Goal: Task Accomplishment & Management: Use online tool/utility

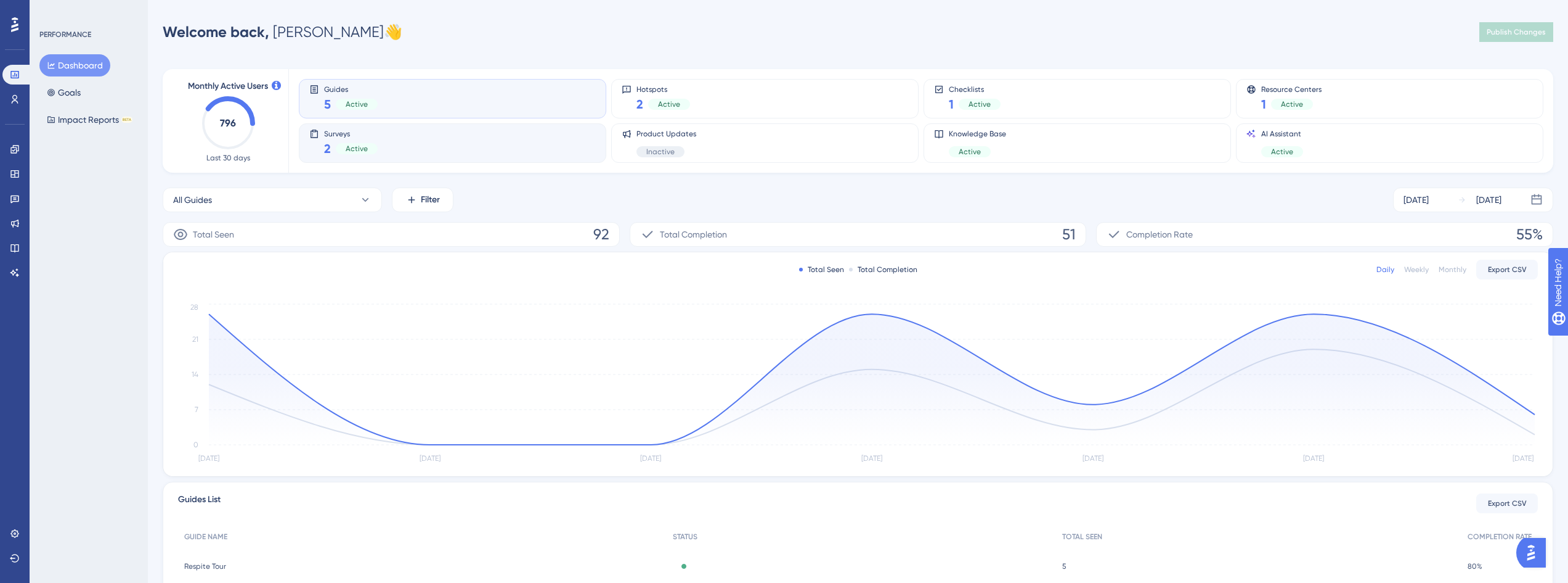
click at [424, 149] on div "Surveys 2 Active" at bounding box center [453, 143] width 287 height 29
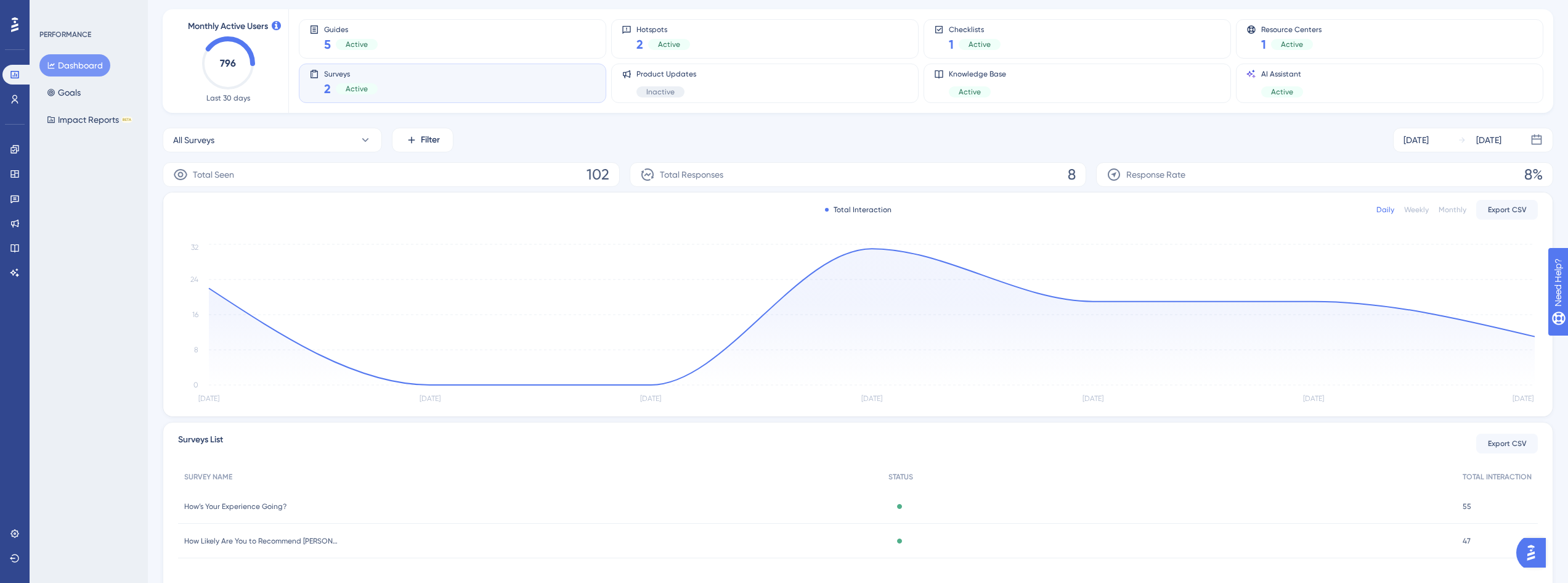
scroll to position [114, 0]
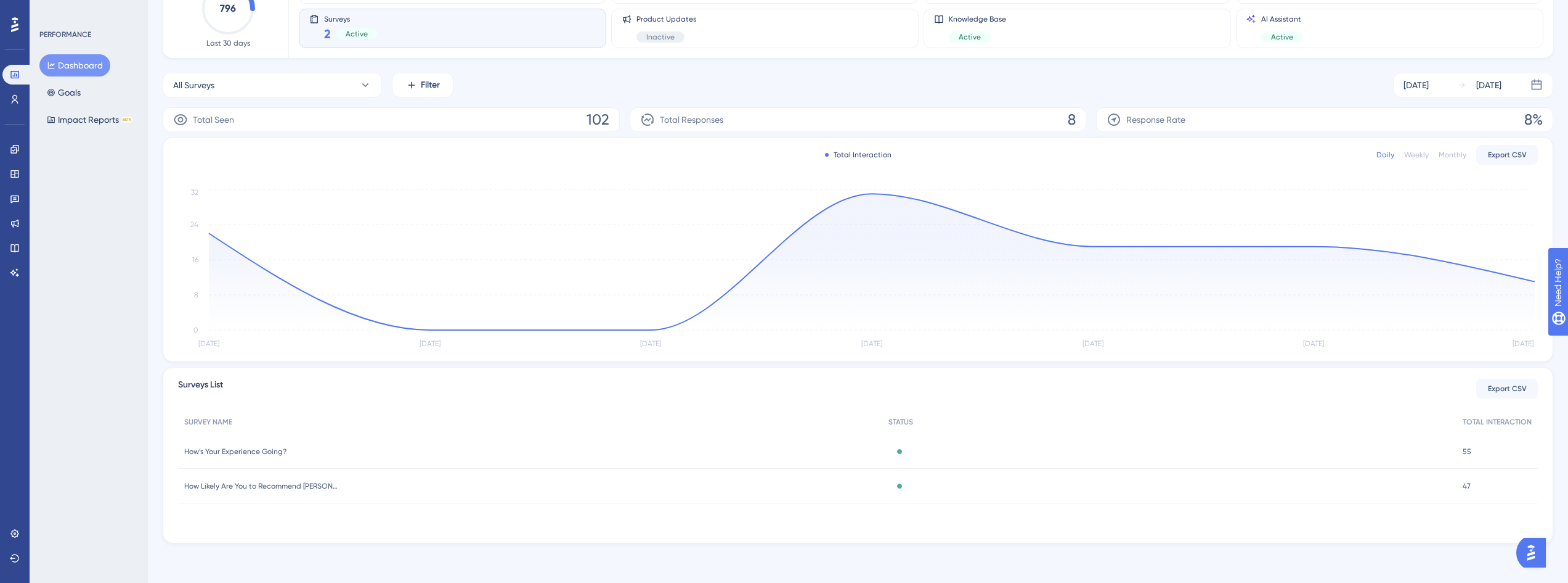
click at [264, 448] on span "How’s Your Experience Going?" at bounding box center [235, 451] width 102 height 10
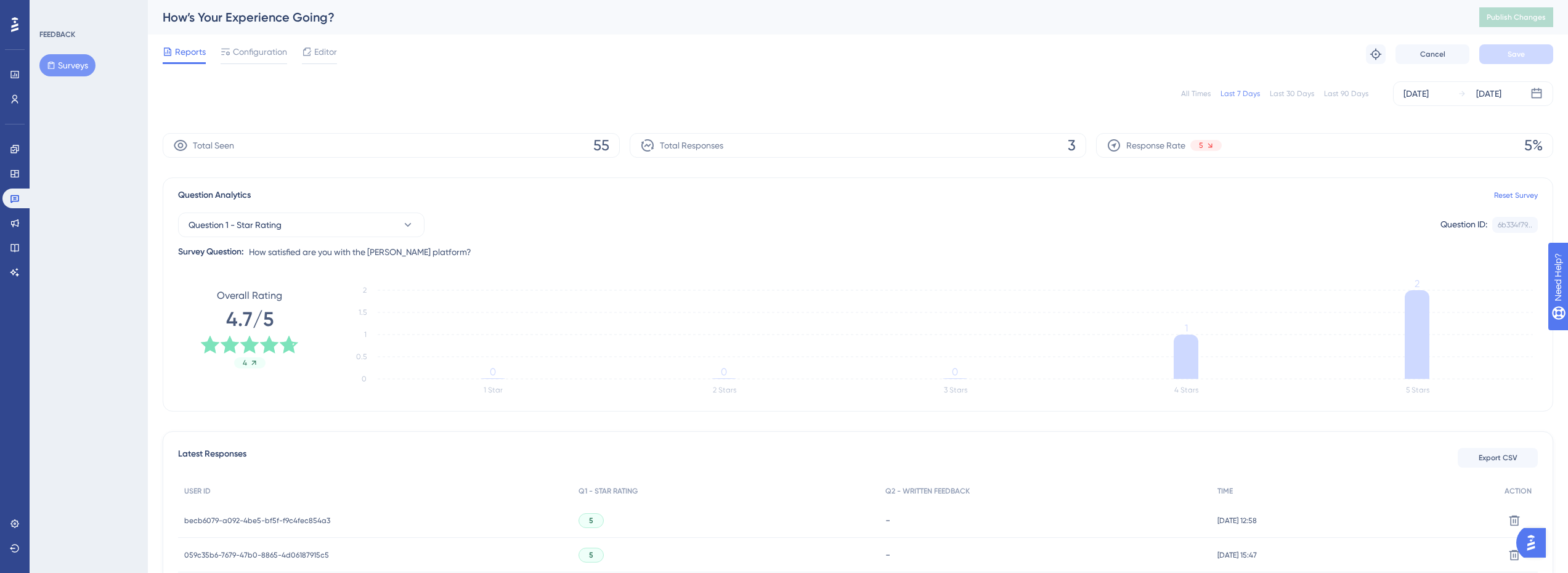
click at [1352, 96] on div "Last 90 Days" at bounding box center [1347, 93] width 44 height 10
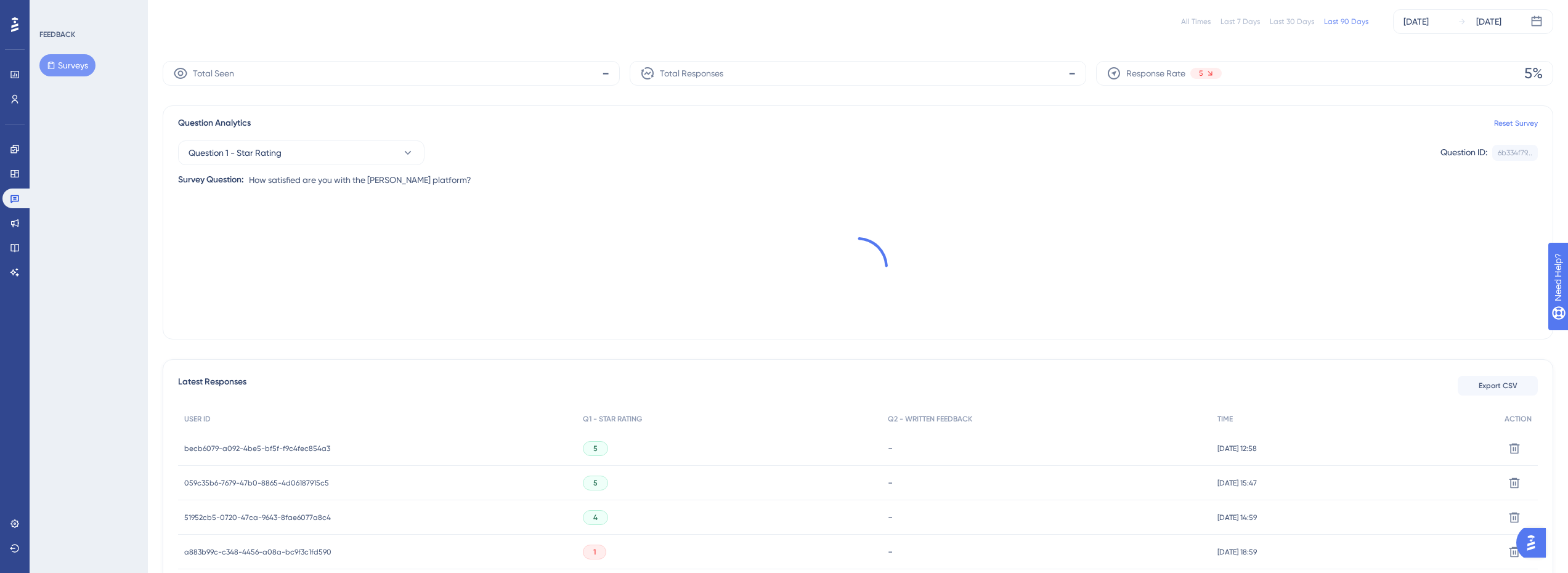
scroll to position [123, 0]
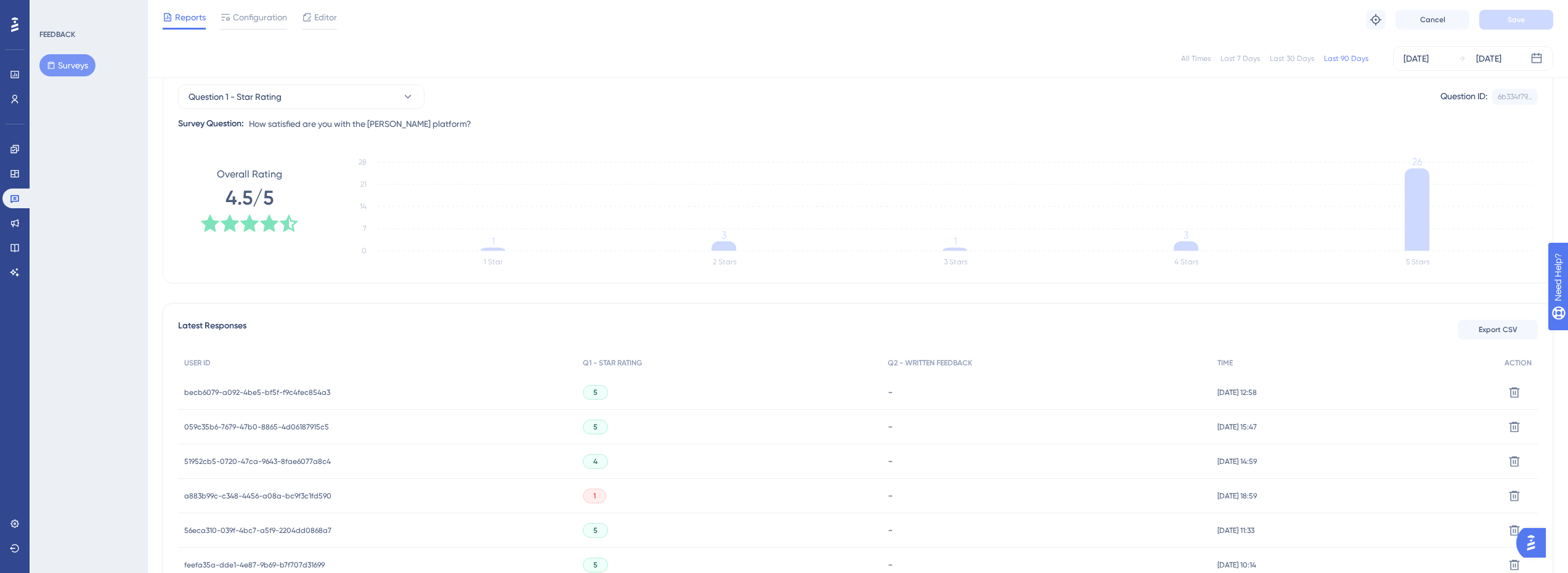
click at [315, 392] on span "becb6079-a092-4be5-bf5f-f9c4fec854a3" at bounding box center [257, 392] width 146 height 10
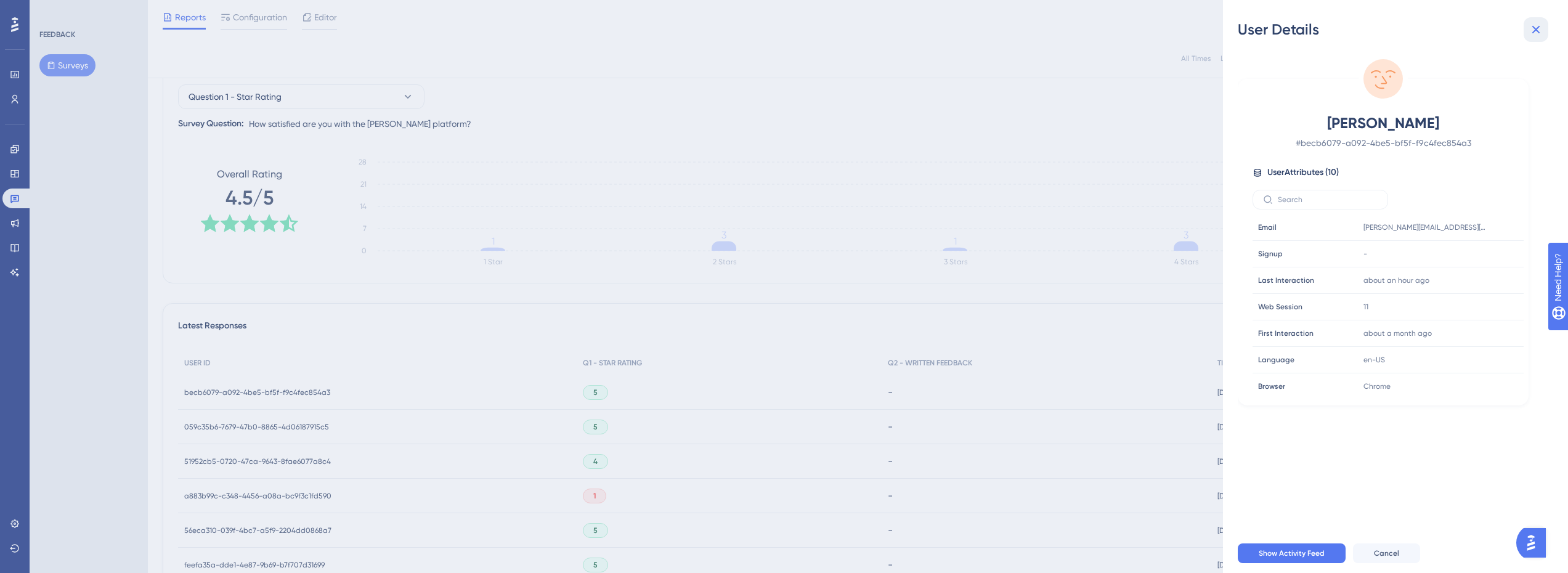
click at [1539, 33] on icon at bounding box center [1536, 29] width 15 height 15
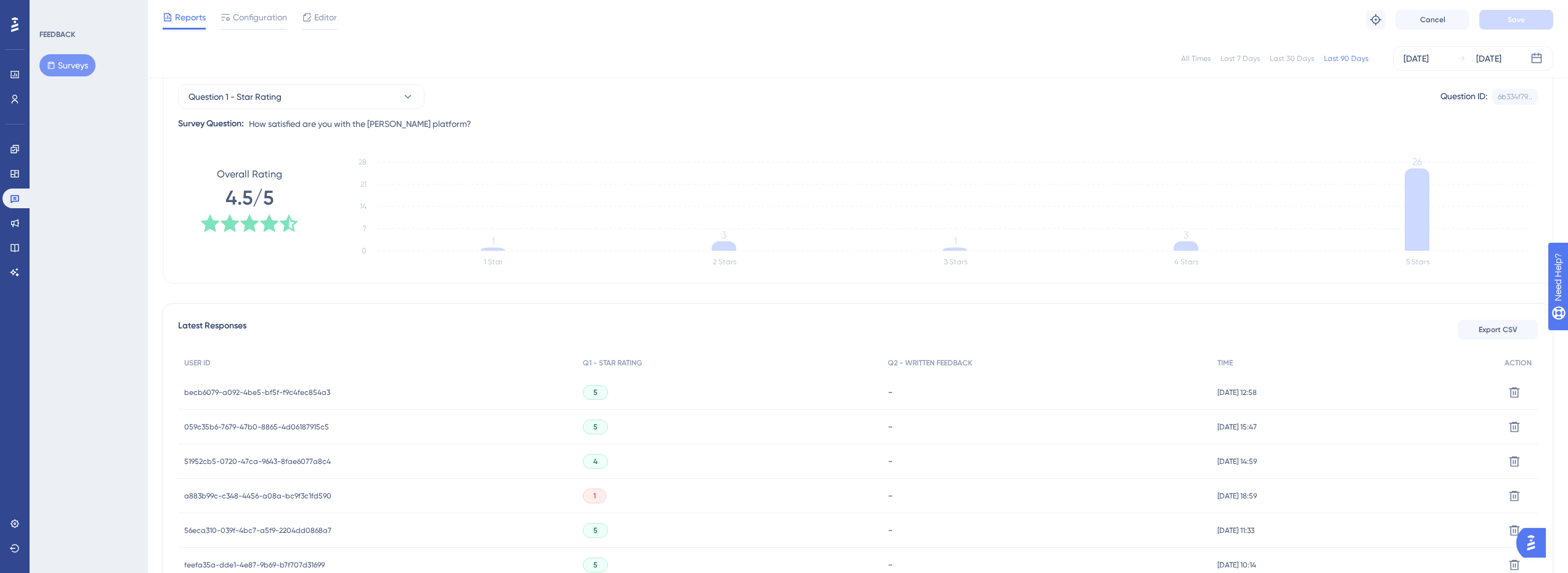
scroll to position [62, 0]
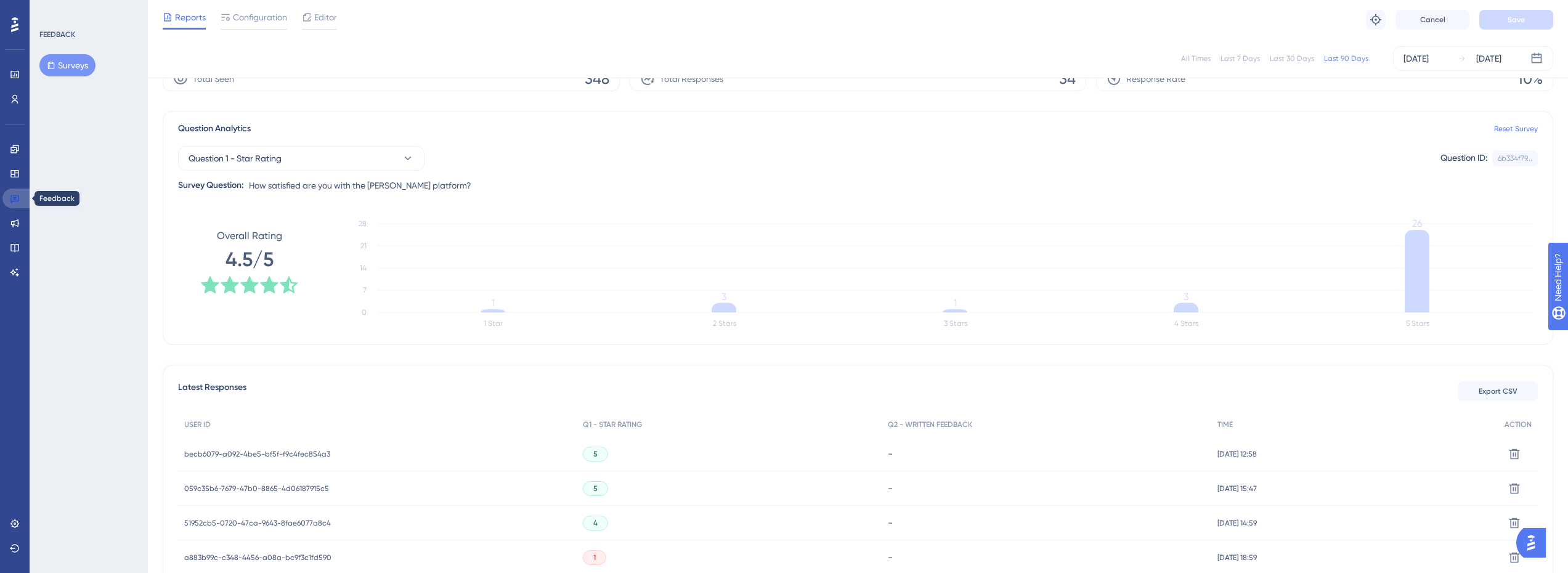
click at [14, 193] on icon at bounding box center [15, 198] width 10 height 10
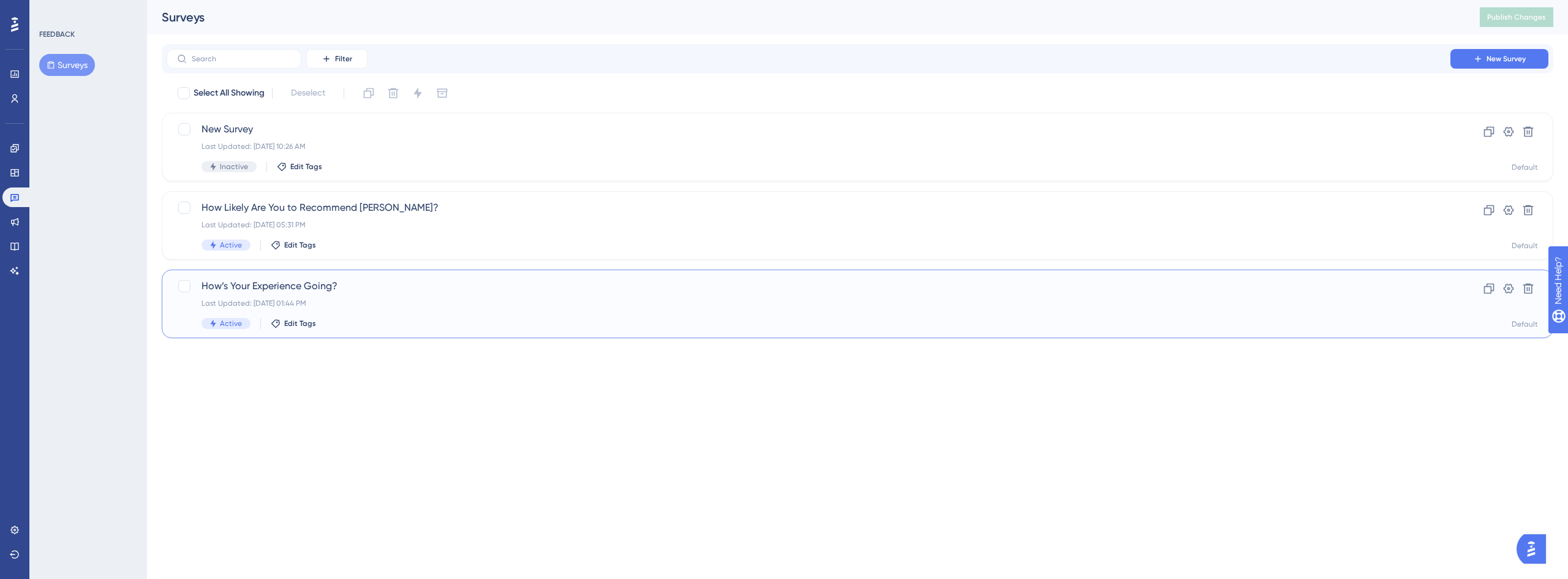
click at [319, 295] on div "How’s Your Experience Going? Last Updated: [DATE] 01:44 PM Active Edit Tags" at bounding box center [808, 303] width 1214 height 50
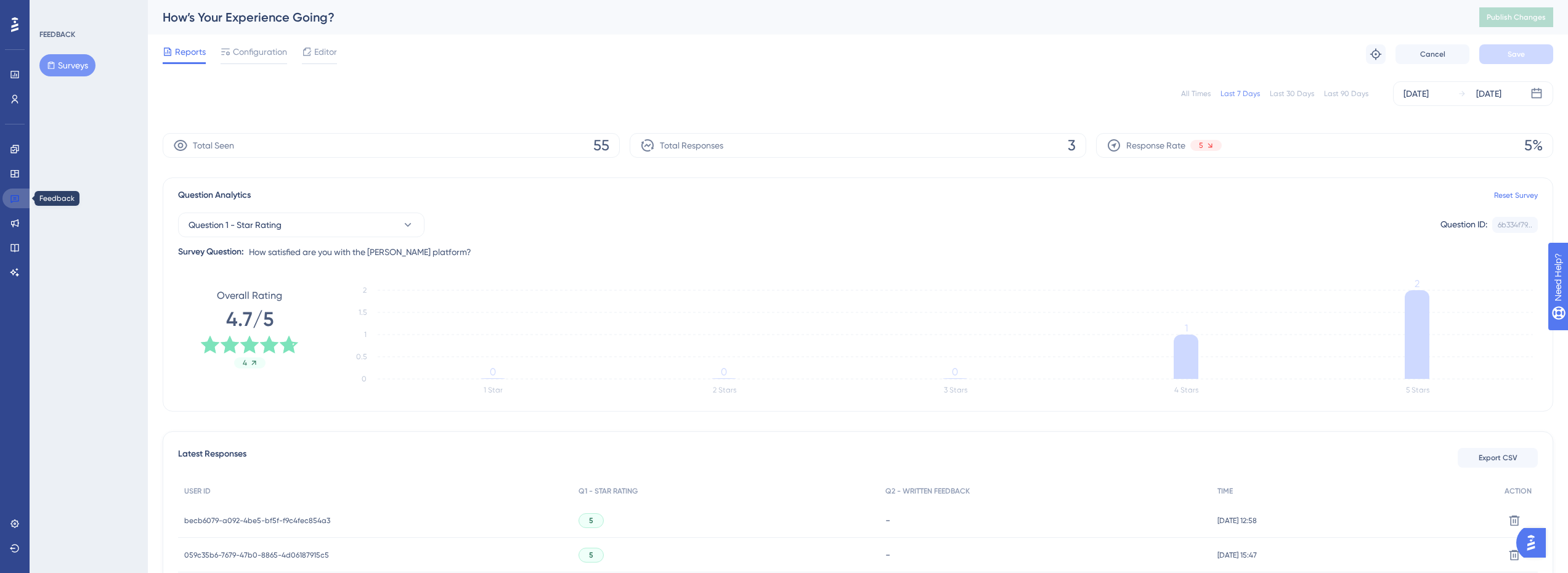
click at [23, 198] on link at bounding box center [18, 198] width 29 height 19
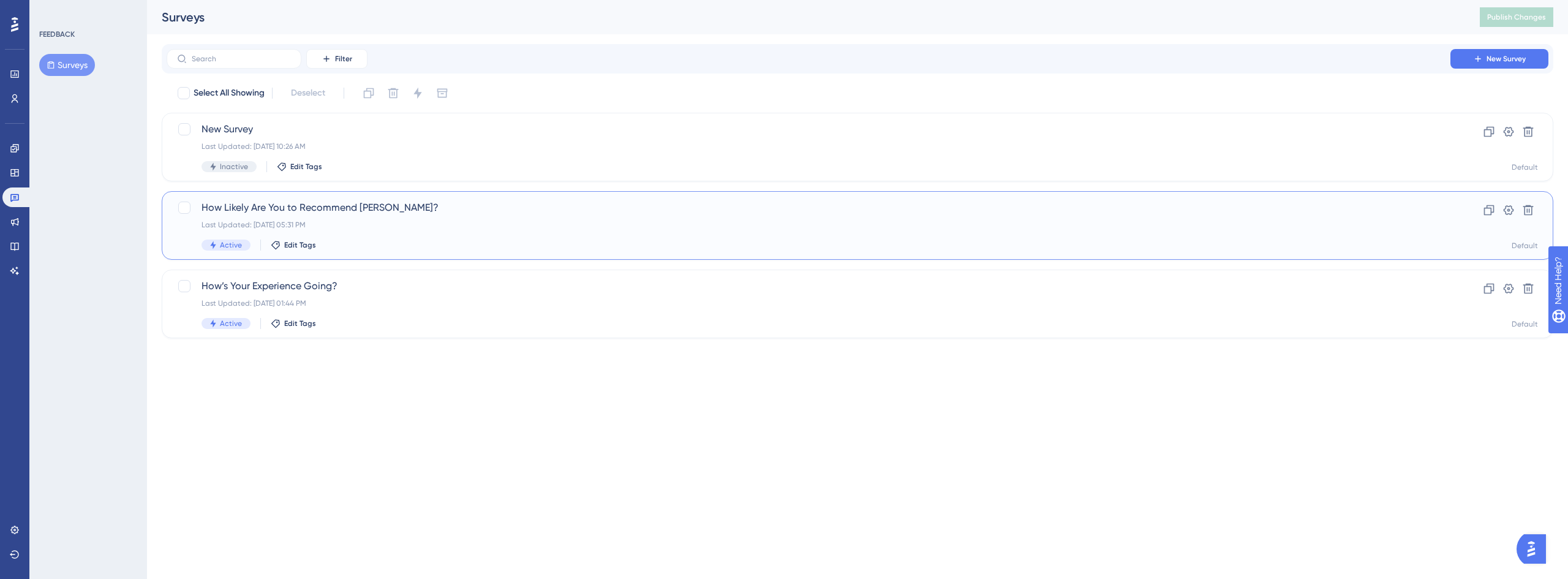
click at [330, 212] on span "How Likely Are You to Recommend [PERSON_NAME]?" at bounding box center [808, 208] width 1214 height 15
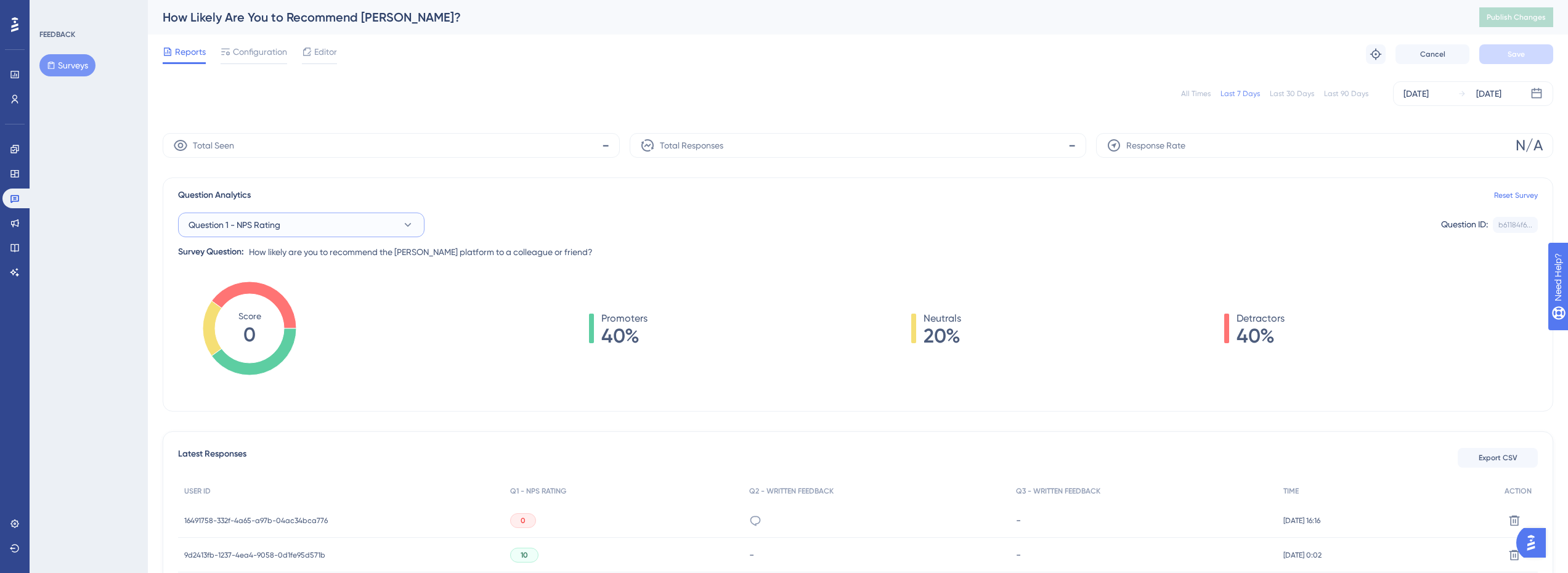
click at [319, 226] on button "Question 1 - NPS Rating" at bounding box center [301, 225] width 246 height 25
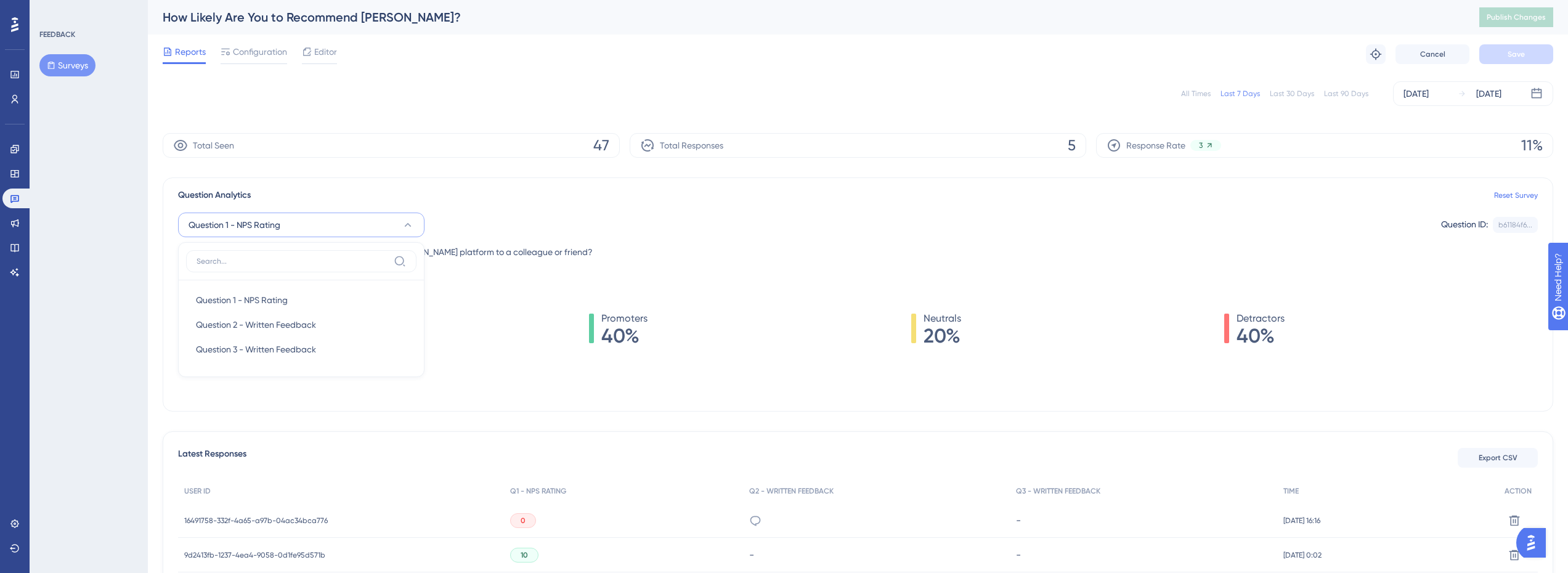
click at [525, 216] on div "Question 1 - NPS Rating Question 1 - NPS Rating Question 1 - NPS Rating Questio…" at bounding box center [857, 225] width 1360 height 25
click at [1350, 94] on div "Last 90 Days" at bounding box center [1347, 93] width 44 height 10
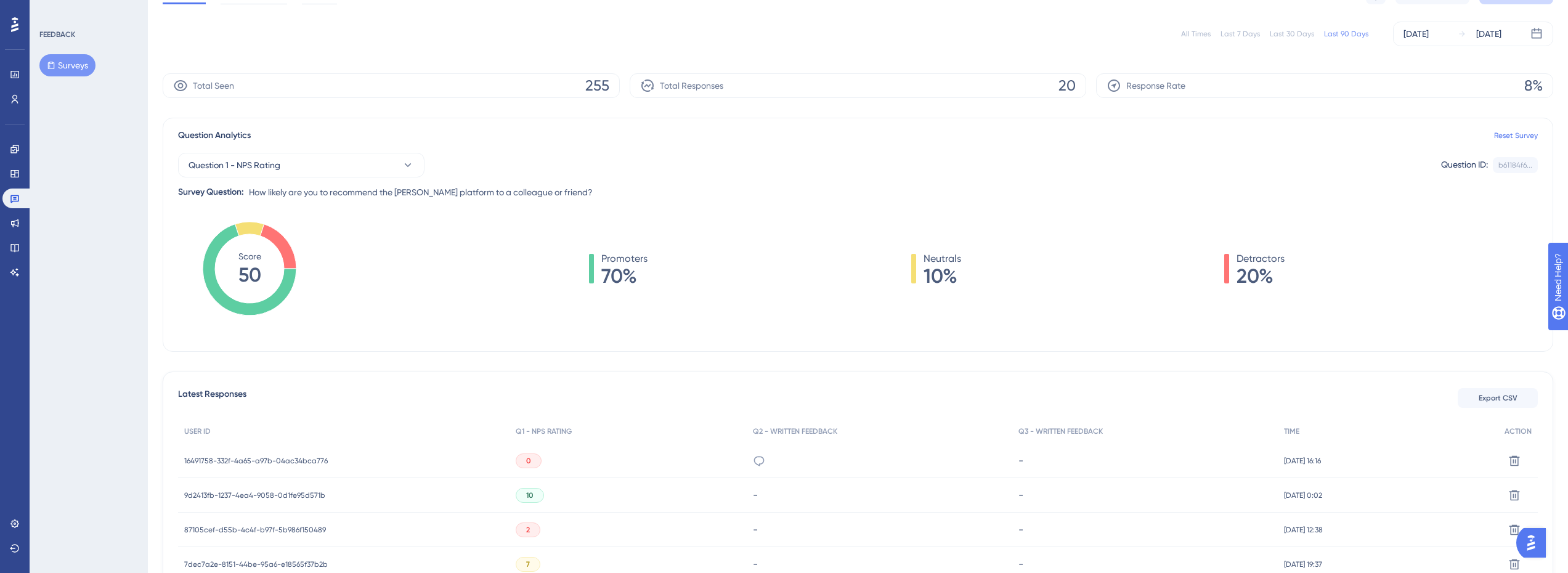
scroll to position [62, 0]
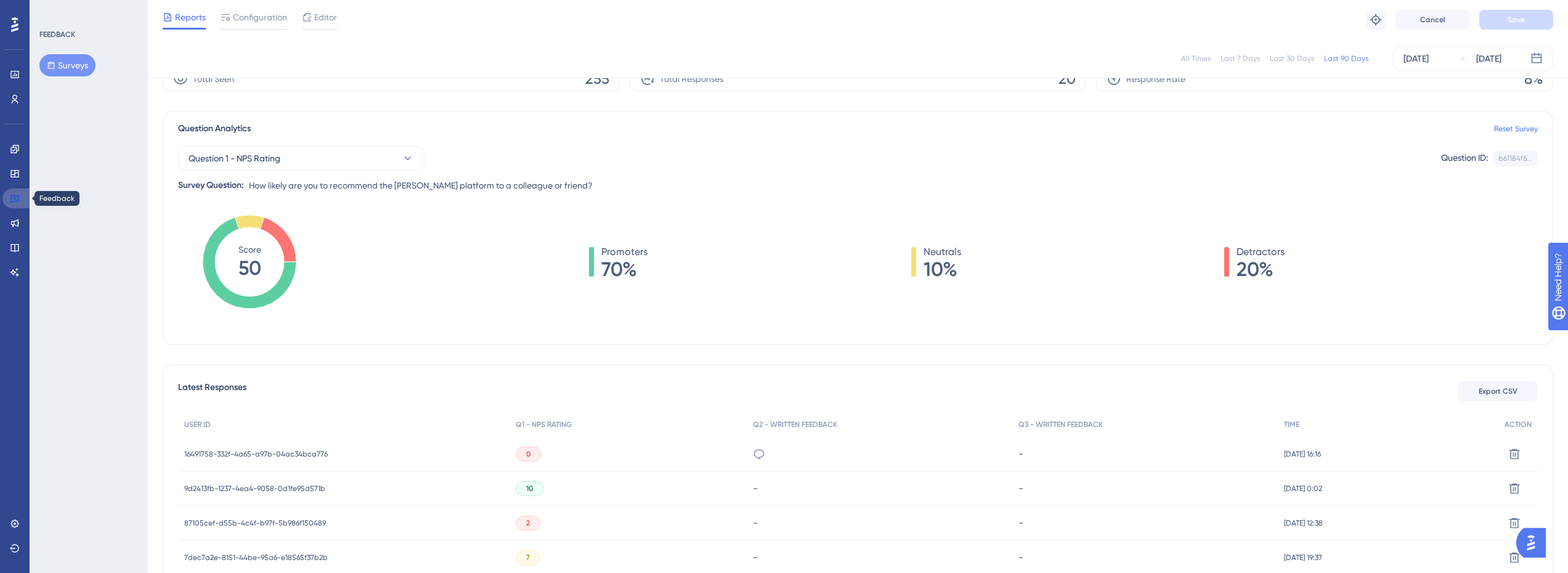
click at [19, 198] on icon at bounding box center [15, 198] width 10 height 10
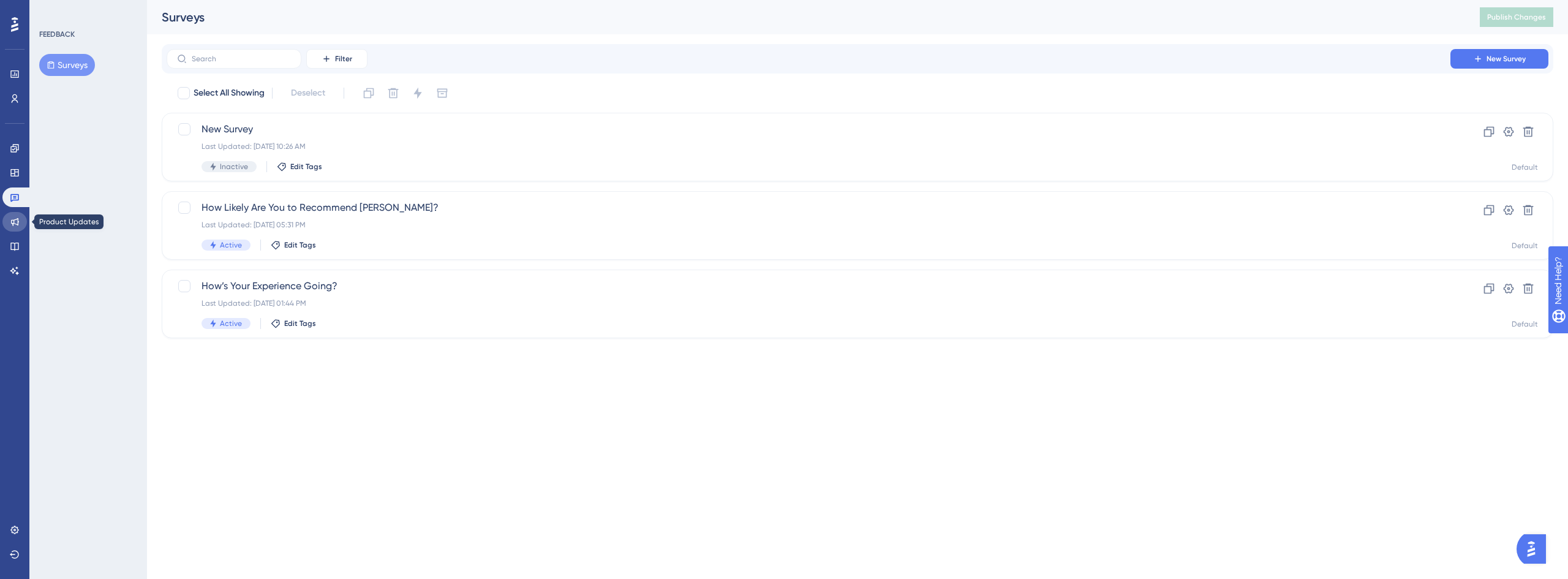
click at [16, 223] on icon at bounding box center [15, 222] width 10 height 10
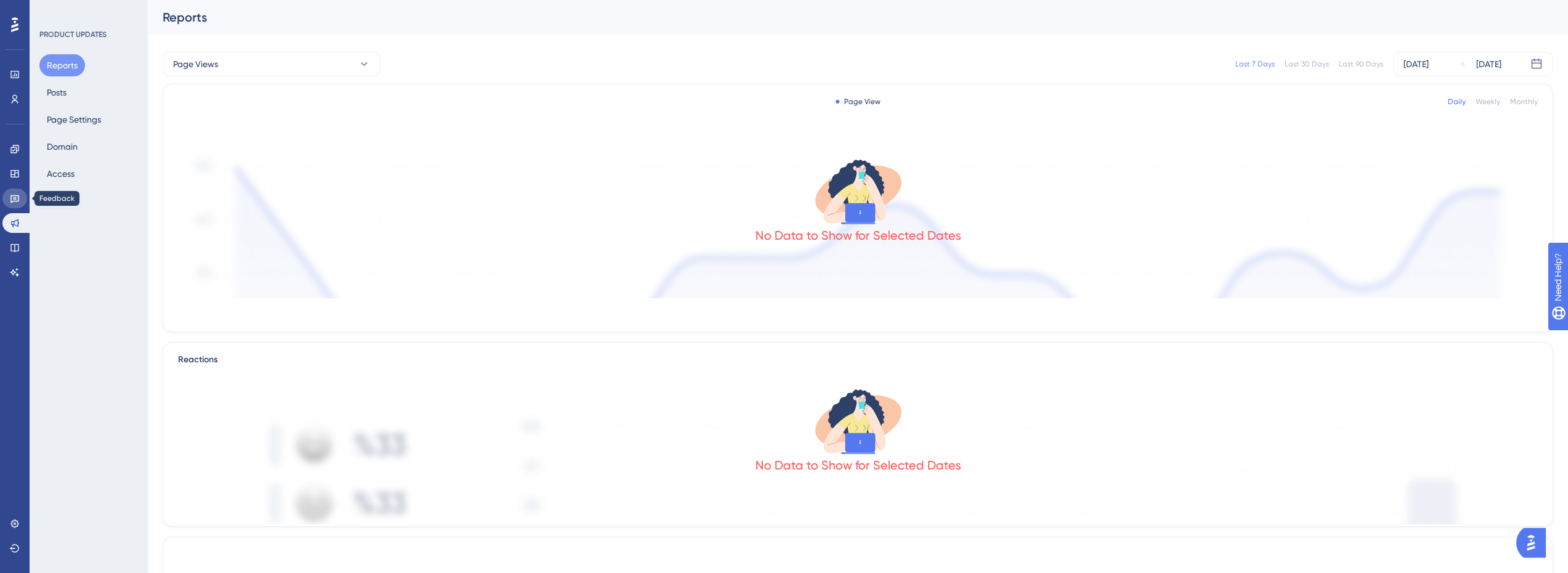
click at [14, 200] on icon at bounding box center [14, 199] width 8 height 8
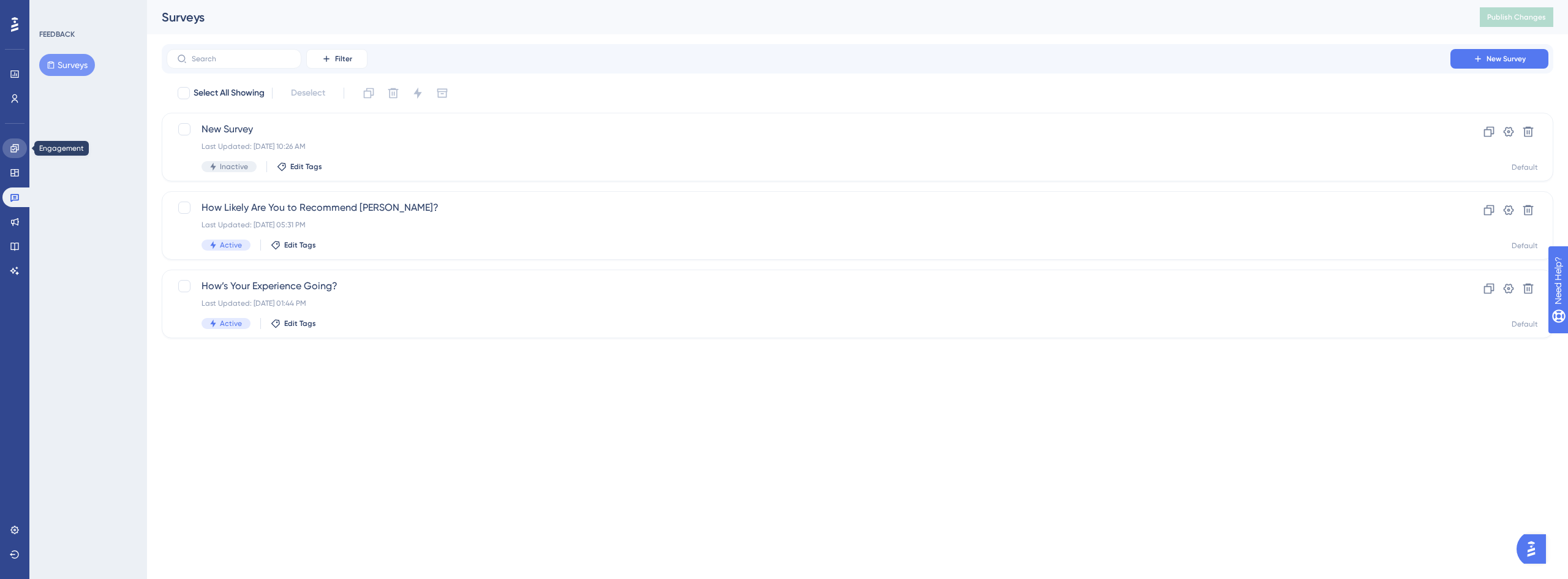
click at [12, 150] on icon at bounding box center [15, 147] width 10 height 10
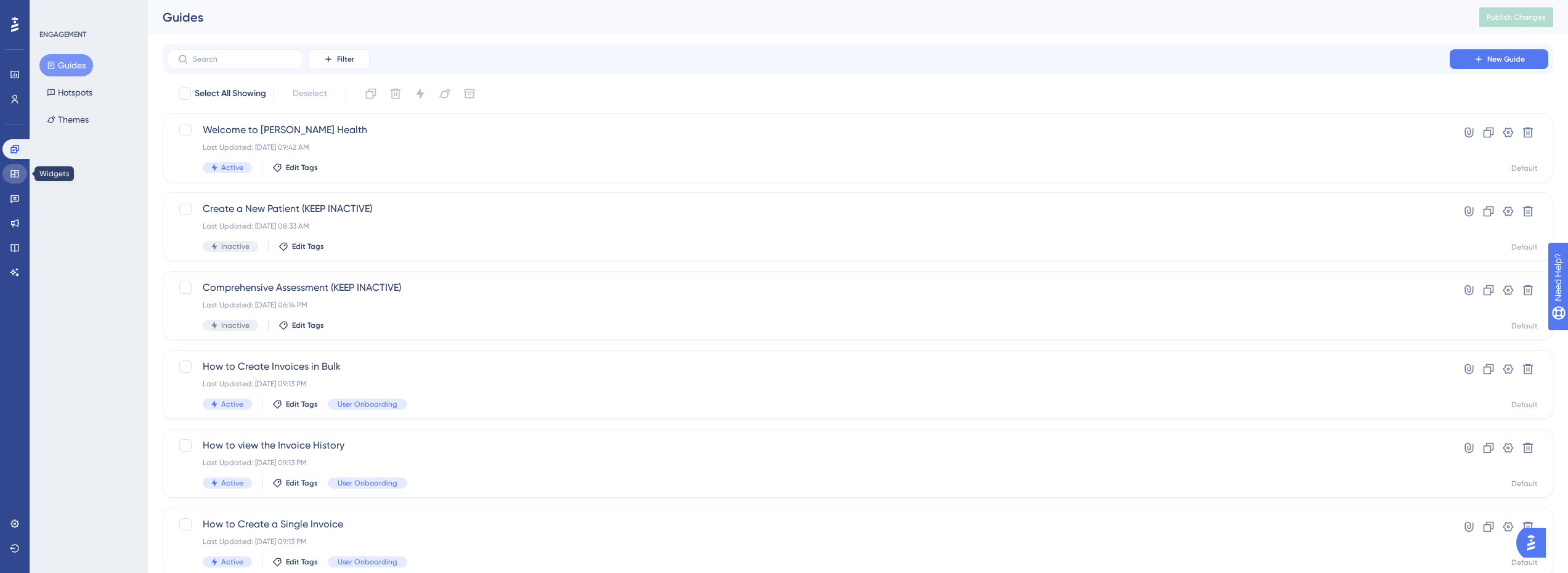
click at [17, 176] on icon at bounding box center [15, 173] width 10 height 10
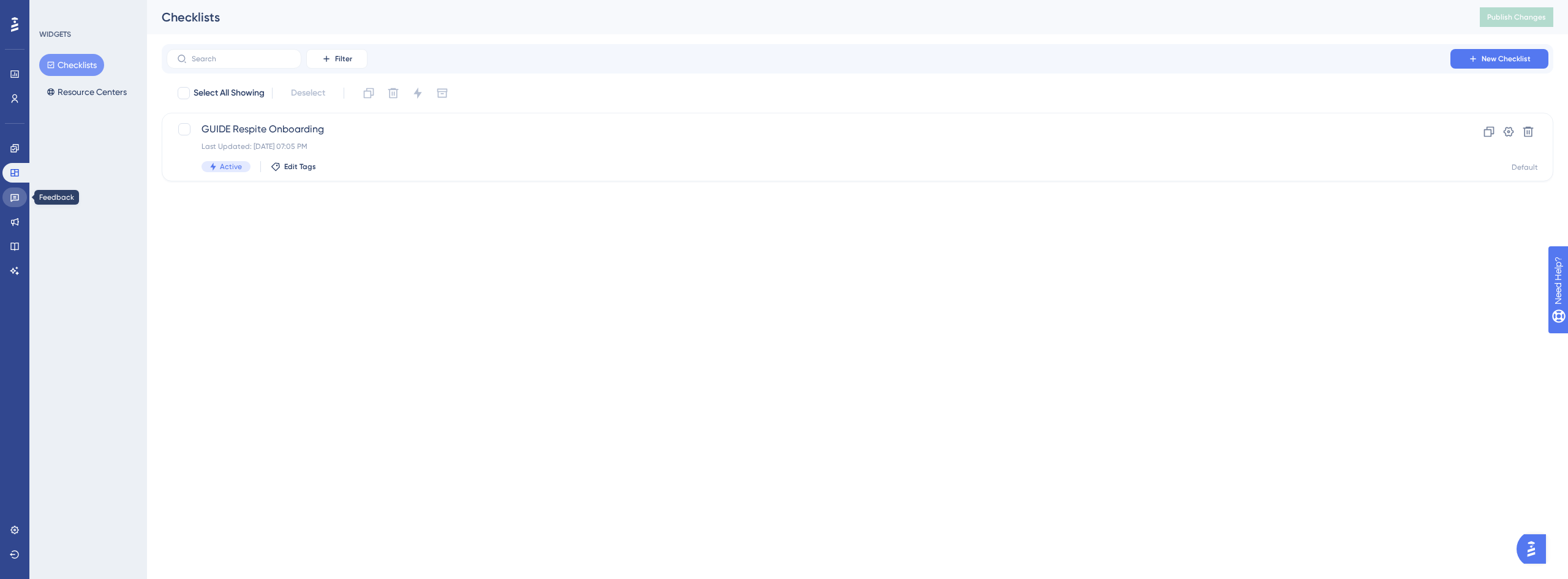
click at [15, 196] on icon at bounding box center [14, 198] width 8 height 8
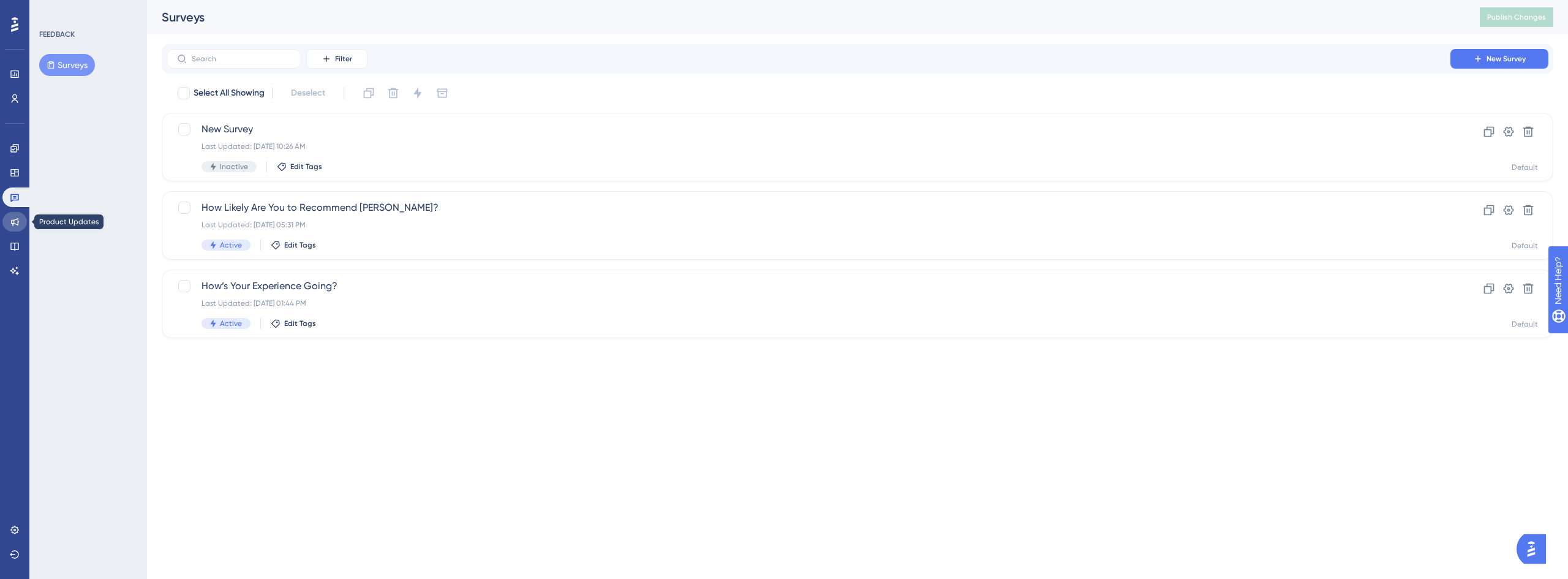
click at [17, 226] on icon at bounding box center [15, 222] width 10 height 10
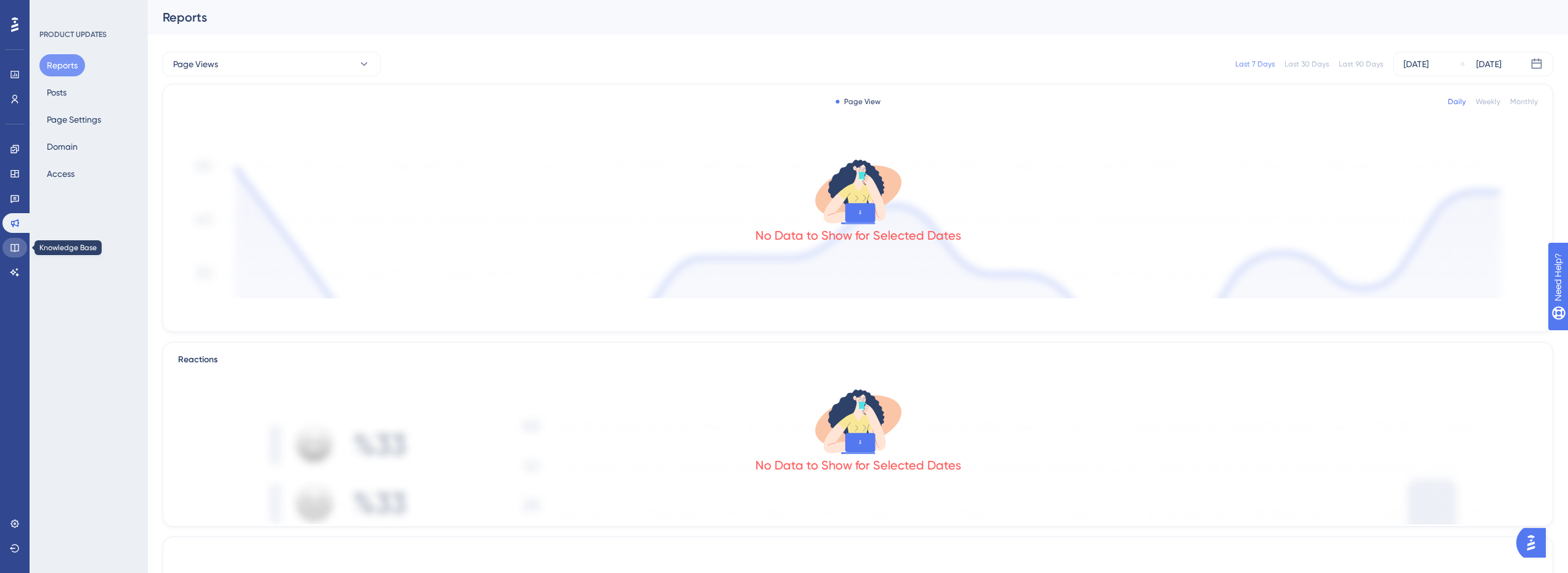
click at [17, 244] on icon at bounding box center [14, 248] width 8 height 8
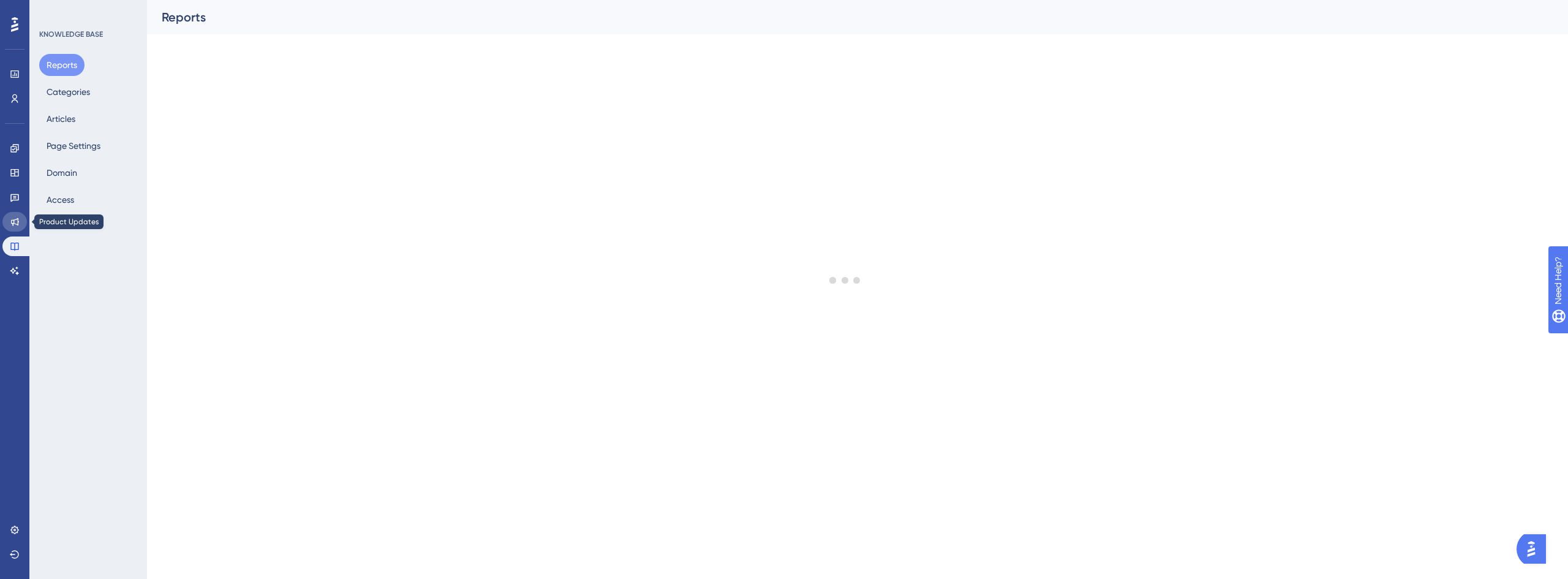
click at [14, 227] on link at bounding box center [15, 221] width 25 height 19
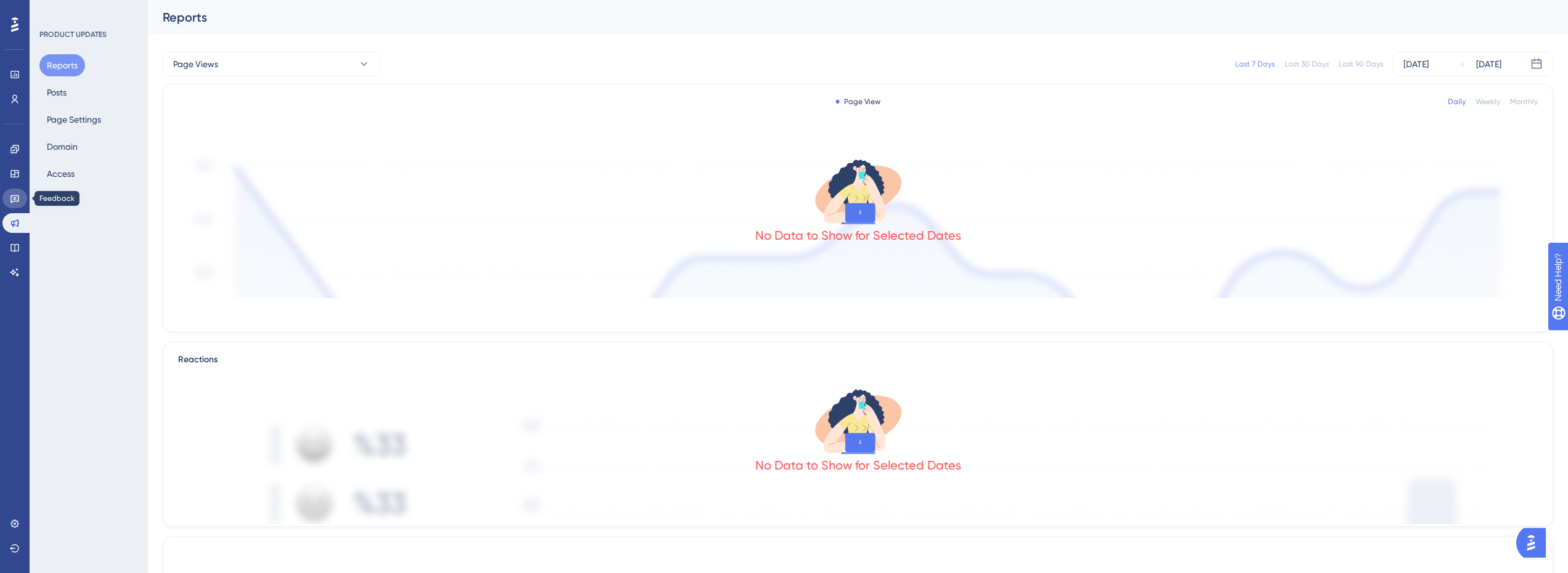
click at [19, 195] on icon at bounding box center [15, 198] width 10 height 10
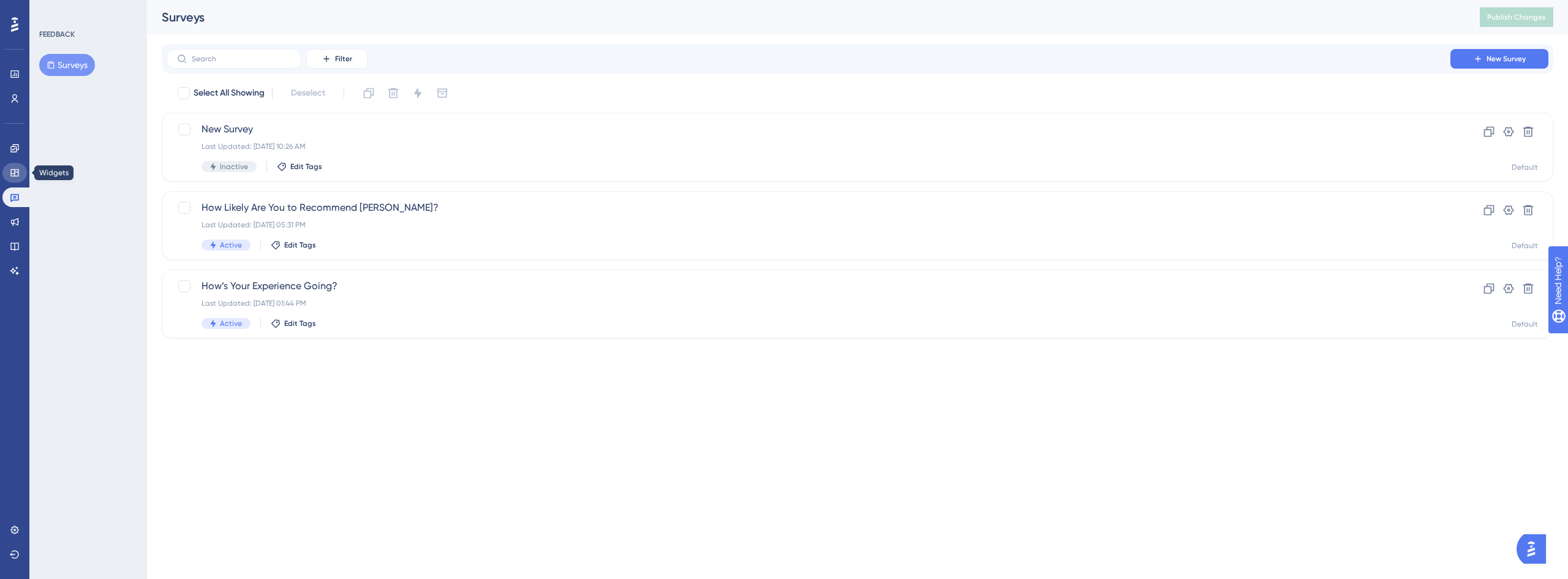
click at [13, 170] on icon at bounding box center [15, 172] width 10 height 10
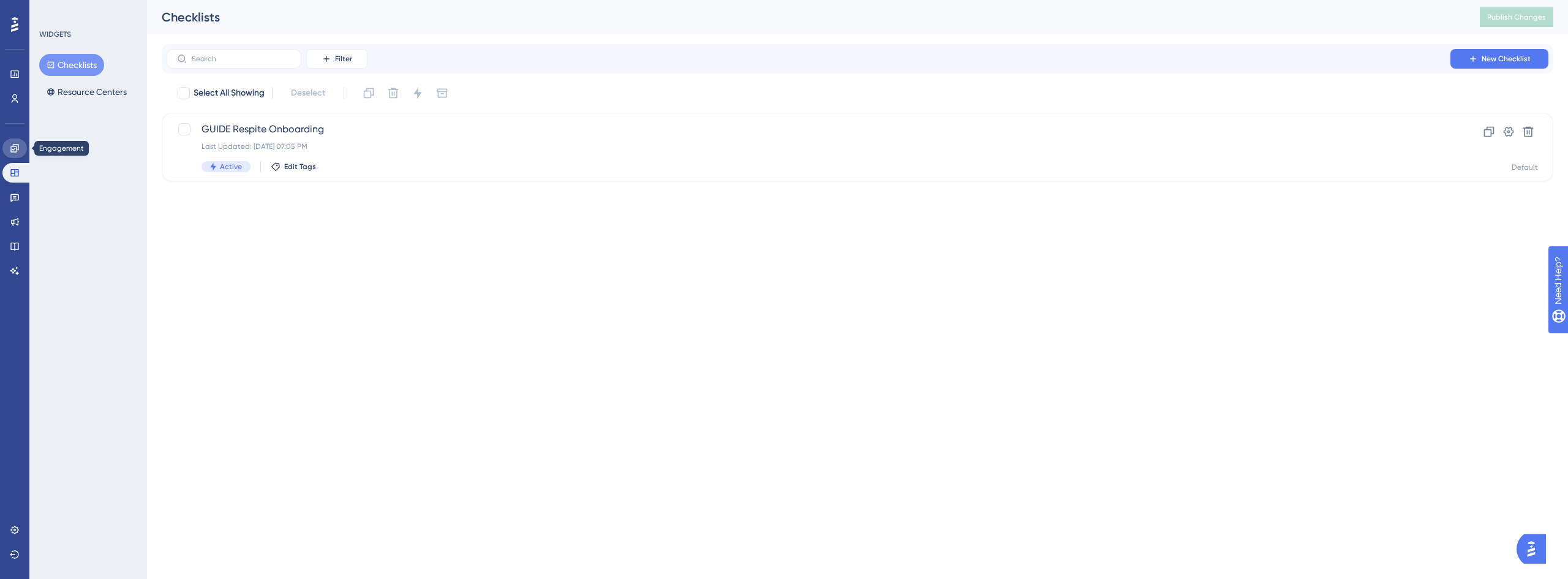
click at [14, 148] on icon at bounding box center [15, 147] width 10 height 10
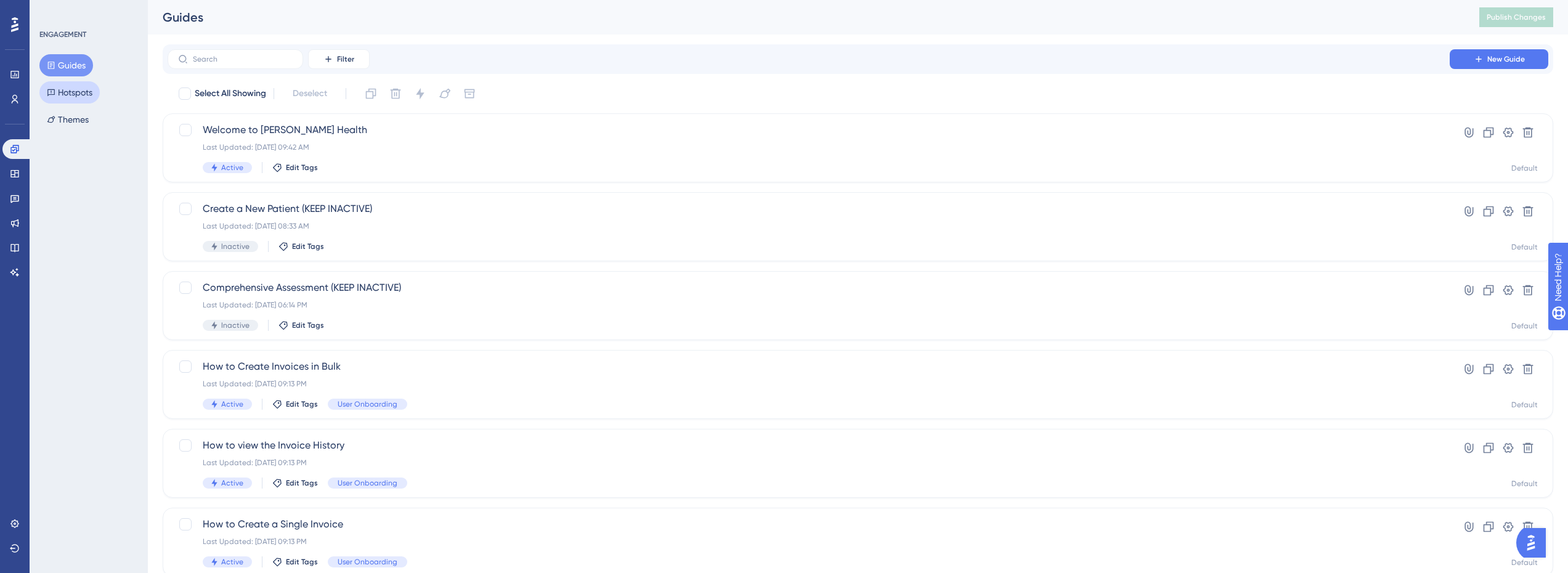
click at [73, 101] on button "Hotspots" at bounding box center [70, 92] width 61 height 22
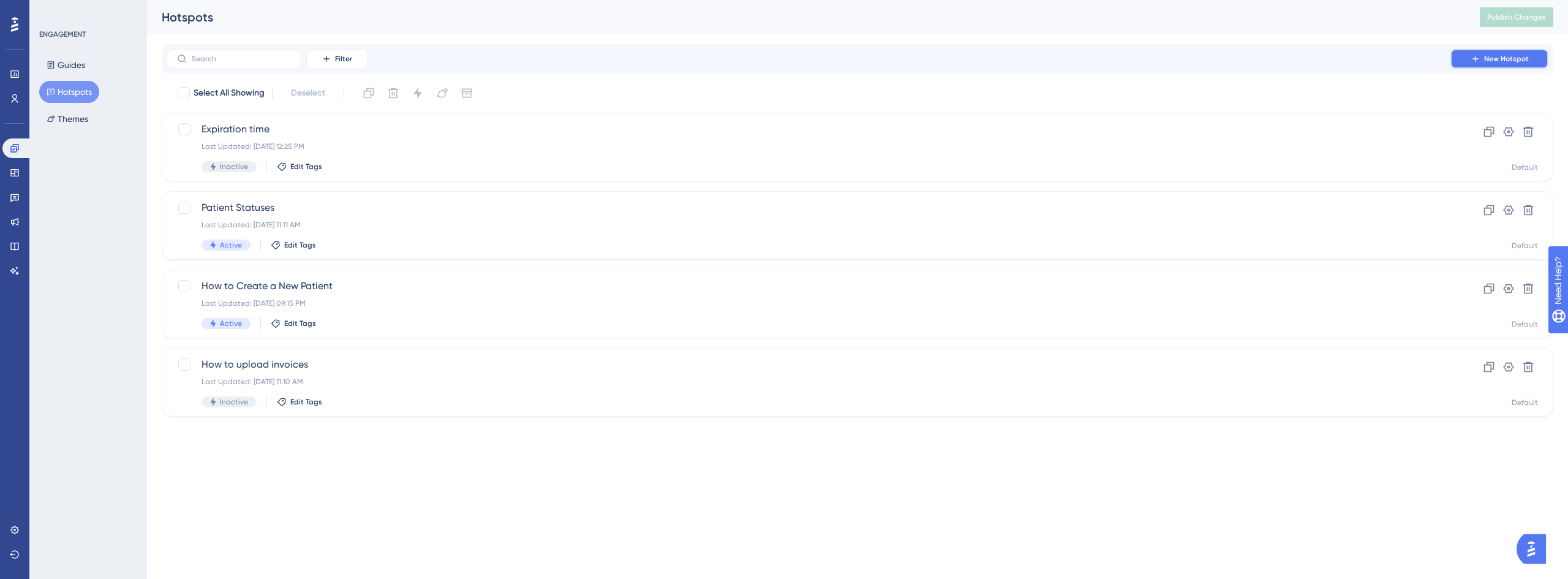
click at [1509, 59] on span "New Hotspot" at bounding box center [1507, 59] width 45 height 10
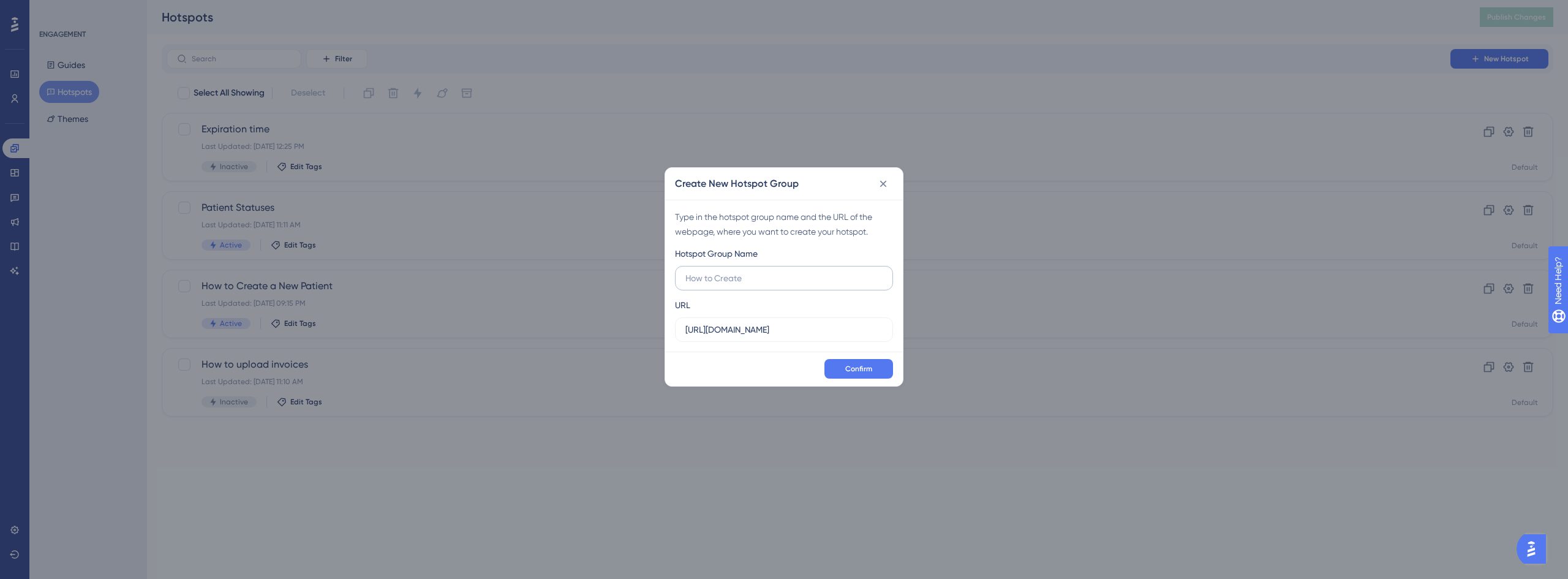
click at [750, 283] on input "text" at bounding box center [784, 278] width 197 height 14
type input "U"
type input "QR Code Upload"
click at [868, 337] on label "[URL][DOMAIN_NAME]" at bounding box center [784, 329] width 218 height 25
click at [868, 336] on input "[URL][DOMAIN_NAME]" at bounding box center [784, 329] width 197 height 14
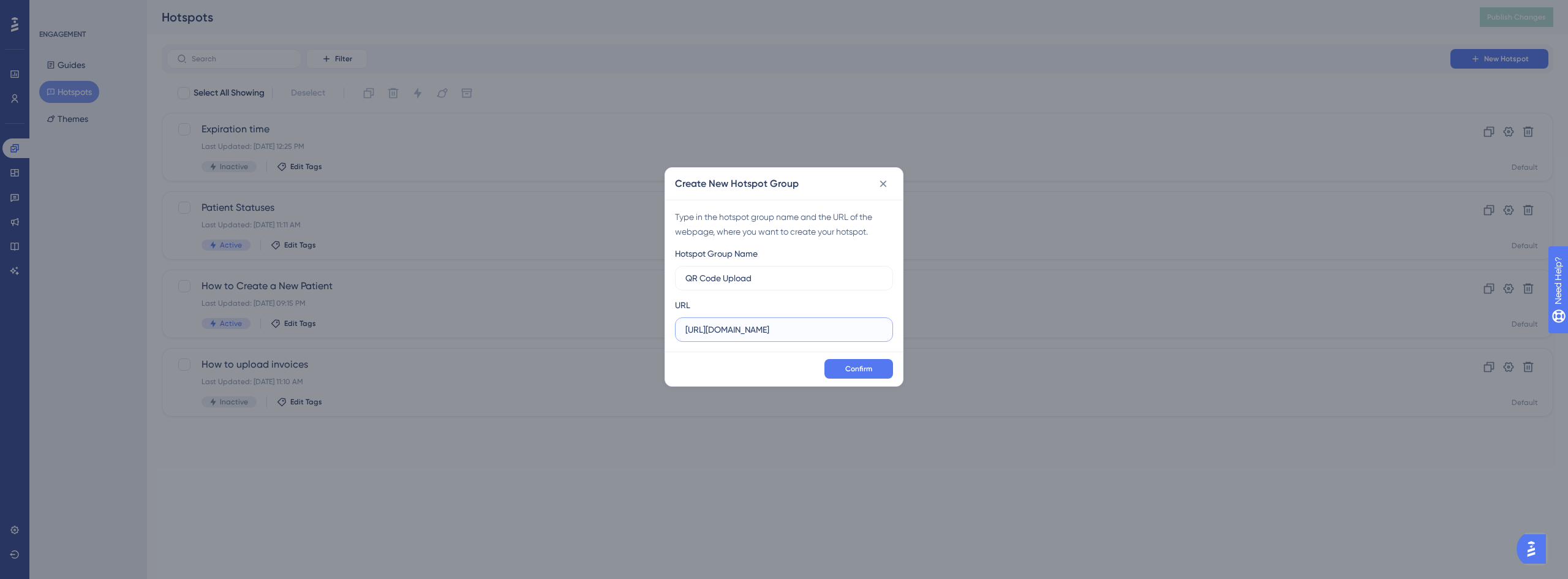
type input "[URL][DOMAIN_NAME]"
click at [840, 324] on input "[URL][DOMAIN_NAME]" at bounding box center [784, 329] width 197 height 14
click at [871, 365] on span "Confirm" at bounding box center [858, 368] width 27 height 10
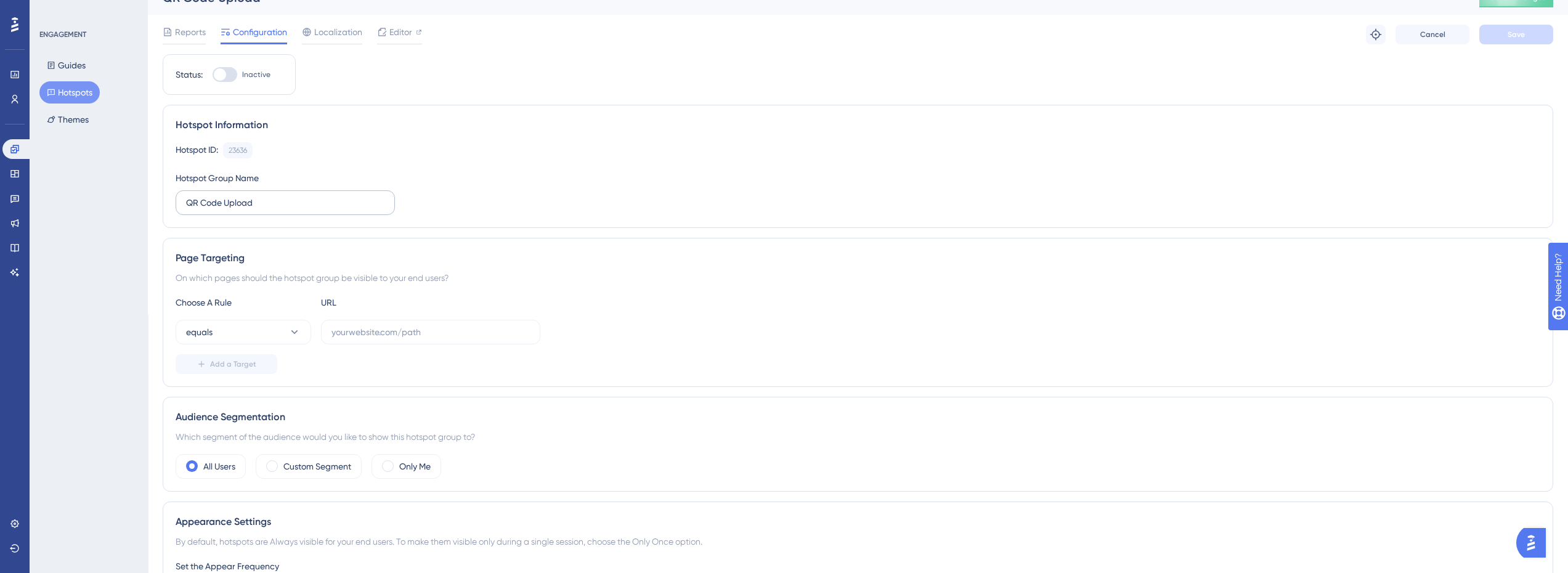
scroll to position [123, 0]
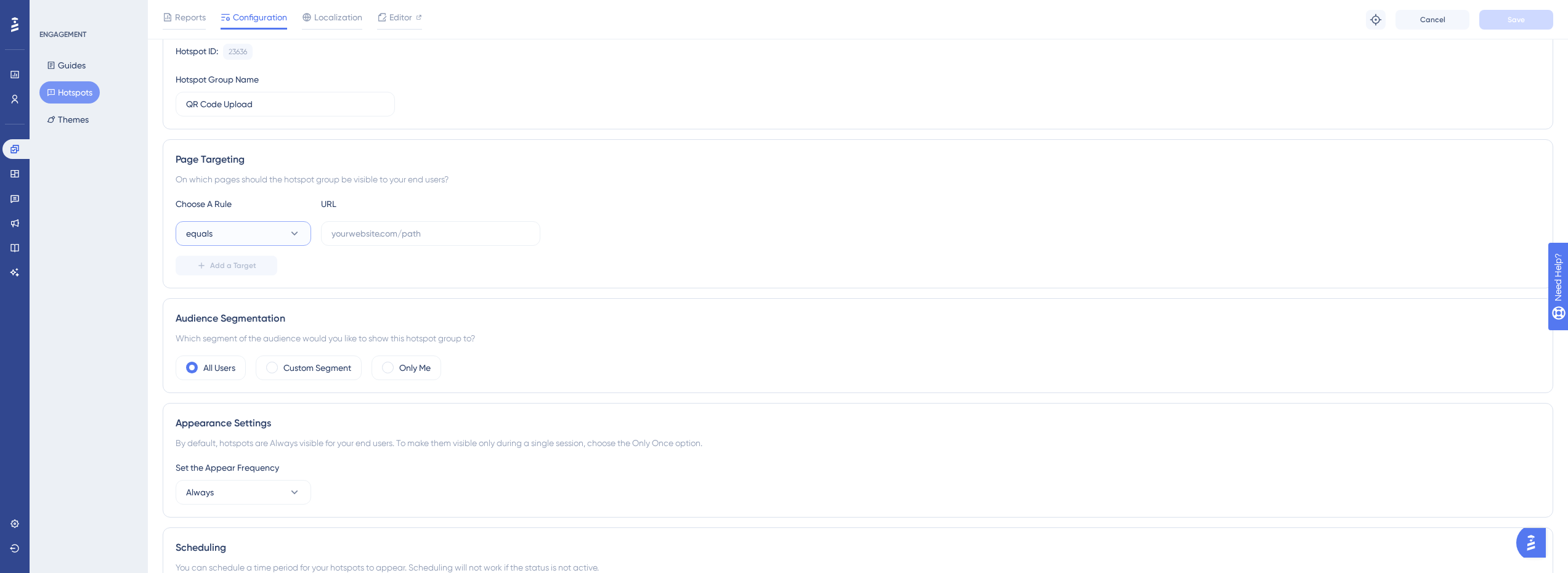
click at [290, 242] on button "equals" at bounding box center [243, 233] width 136 height 25
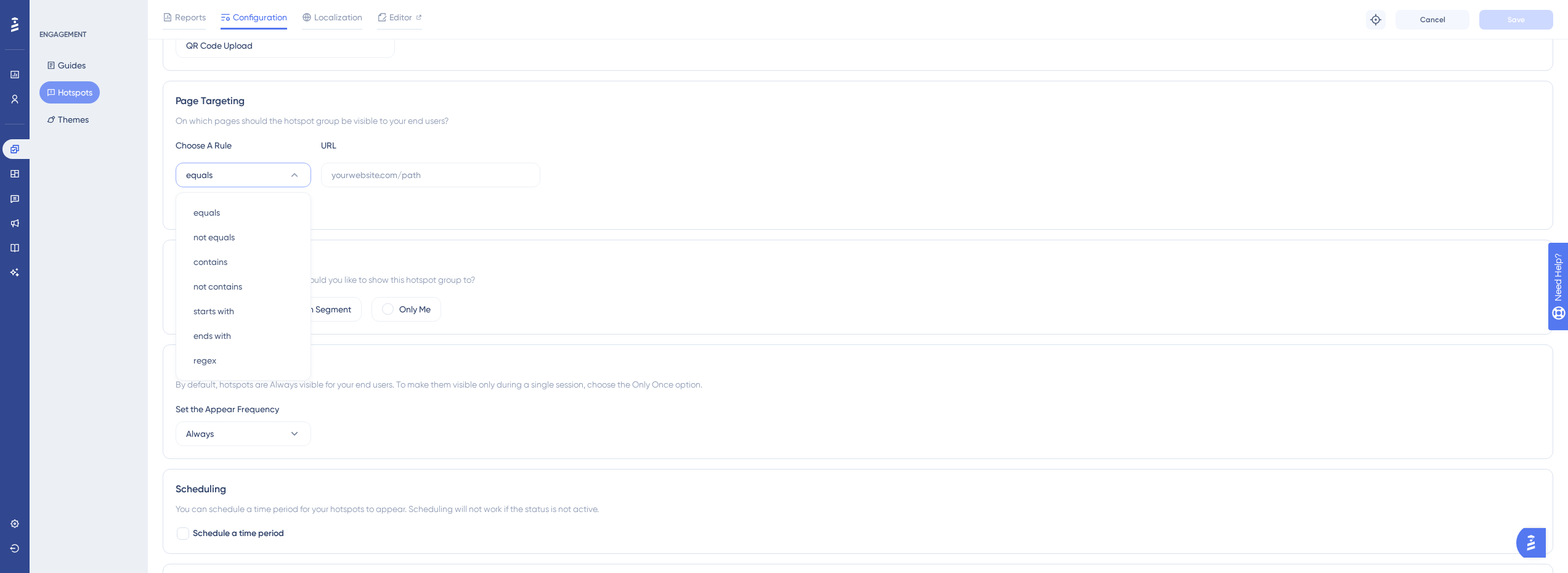
click at [301, 168] on button "equals" at bounding box center [243, 174] width 136 height 25
click at [431, 183] on label at bounding box center [430, 174] width 219 height 25
click at [431, 181] on input "text" at bounding box center [430, 174] width 198 height 14
paste input "[URL][DOMAIN_NAME]"
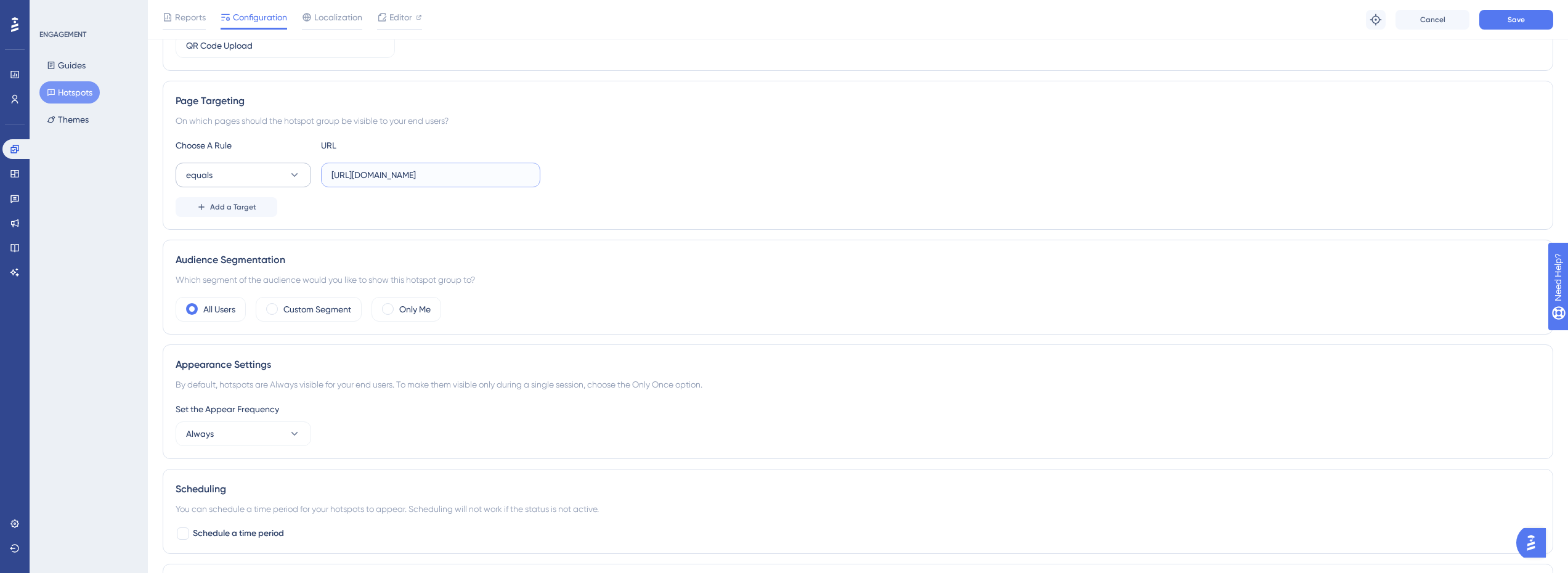
type input "[URL][DOMAIN_NAME]"
click at [266, 176] on button "equals" at bounding box center [243, 174] width 136 height 25
click at [257, 312] on div "starts with starts with" at bounding box center [243, 310] width 100 height 25
click at [477, 177] on input "[URL][DOMAIN_NAME]" at bounding box center [430, 174] width 198 height 14
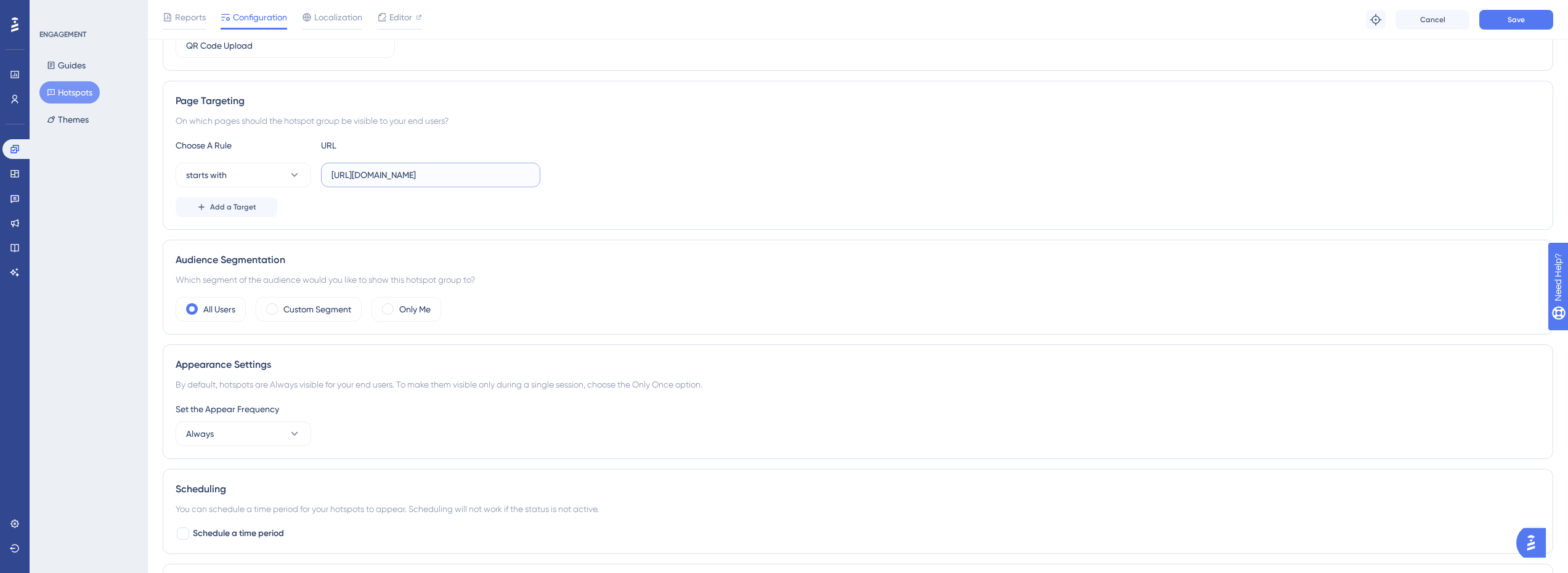
scroll to position [0, 3]
drag, startPoint x: 425, startPoint y: 180, endPoint x: 637, endPoint y: 180, distance: 212.0
click at [637, 180] on div "starts with [URL][DOMAIN_NAME]" at bounding box center [858, 174] width 1365 height 25
click at [614, 197] on div "Add a Target" at bounding box center [858, 206] width 1365 height 19
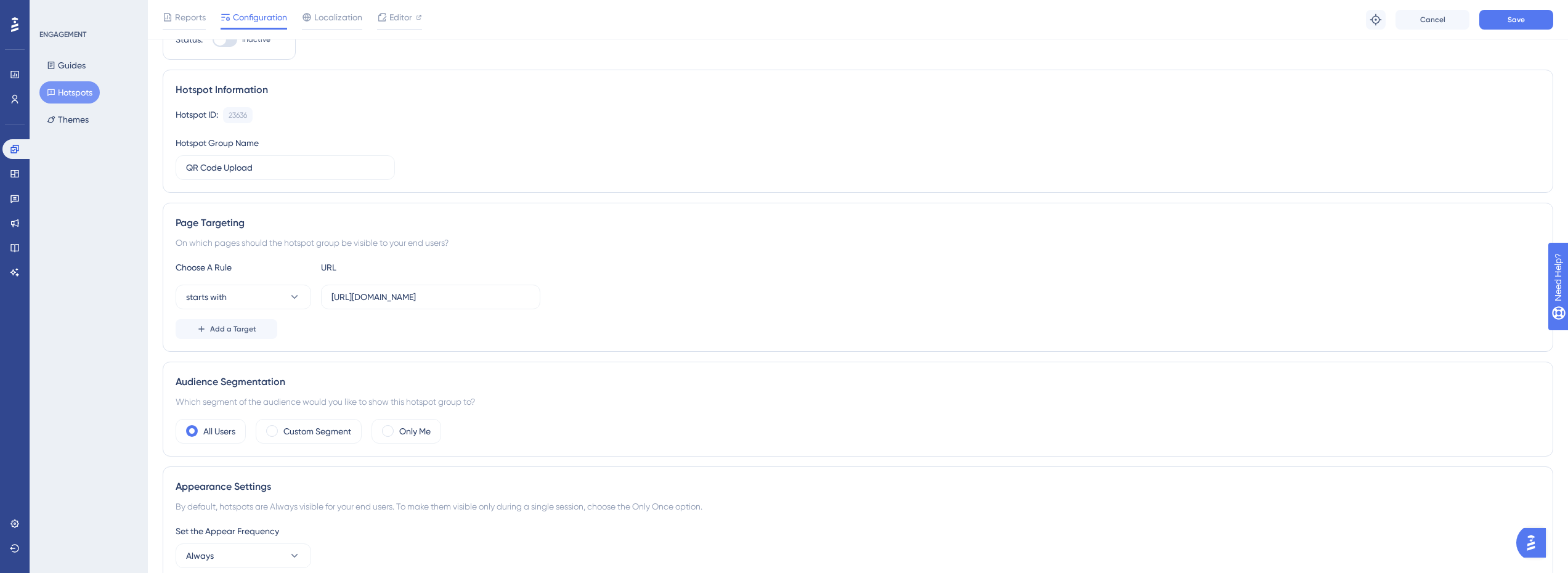
scroll to position [59, 0]
click at [243, 330] on span "Add a Target" at bounding box center [233, 330] width 46 height 10
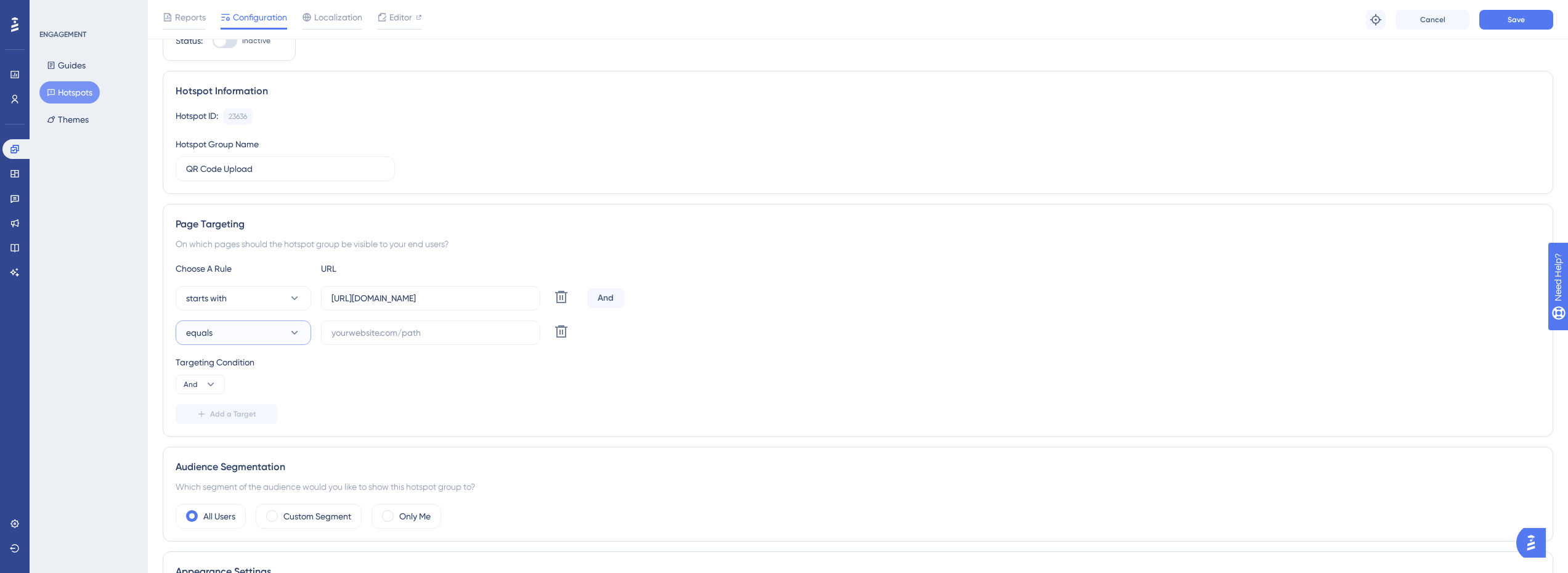
click at [228, 337] on button "equals" at bounding box center [243, 333] width 136 height 25
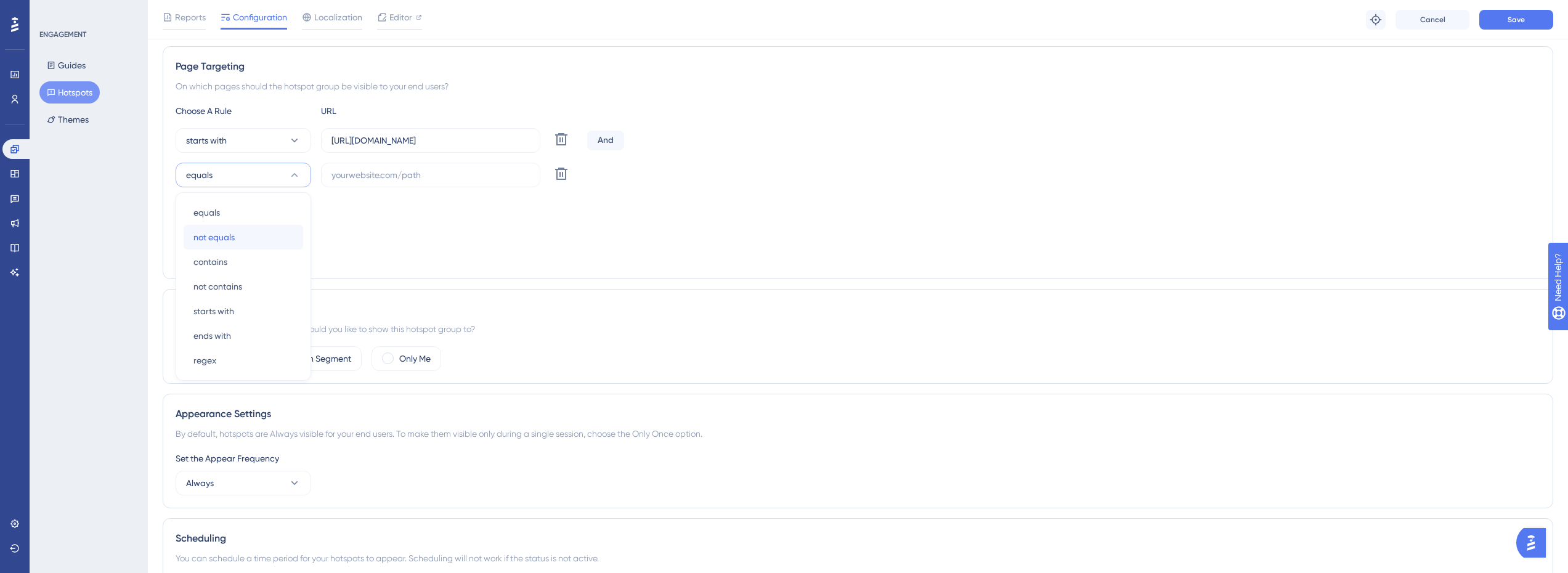
click at [236, 238] on div "not equals not equals" at bounding box center [243, 237] width 100 height 25
click at [379, 178] on input "text" at bounding box center [430, 174] width 198 height 14
paste input "[URL][DOMAIN_NAME]"
type input "[URL][DOMAIN_NAME]"
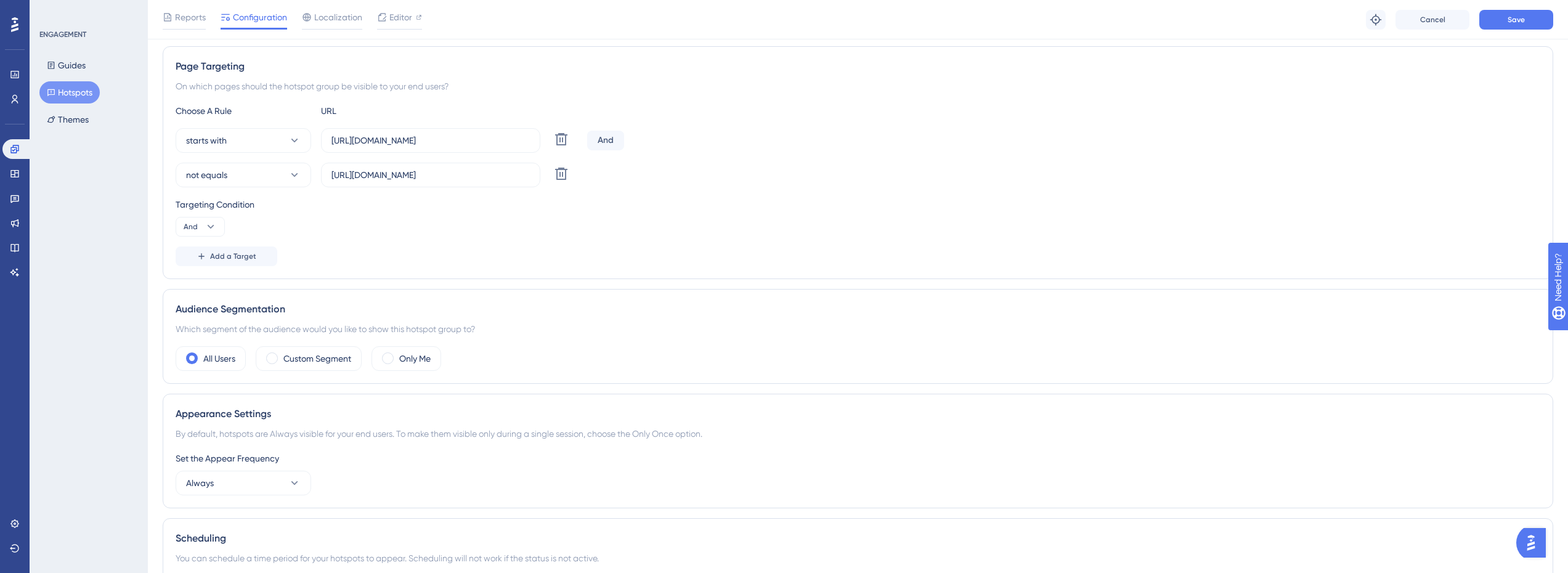
click at [462, 231] on div "Targeting Condition And" at bounding box center [858, 216] width 1365 height 40
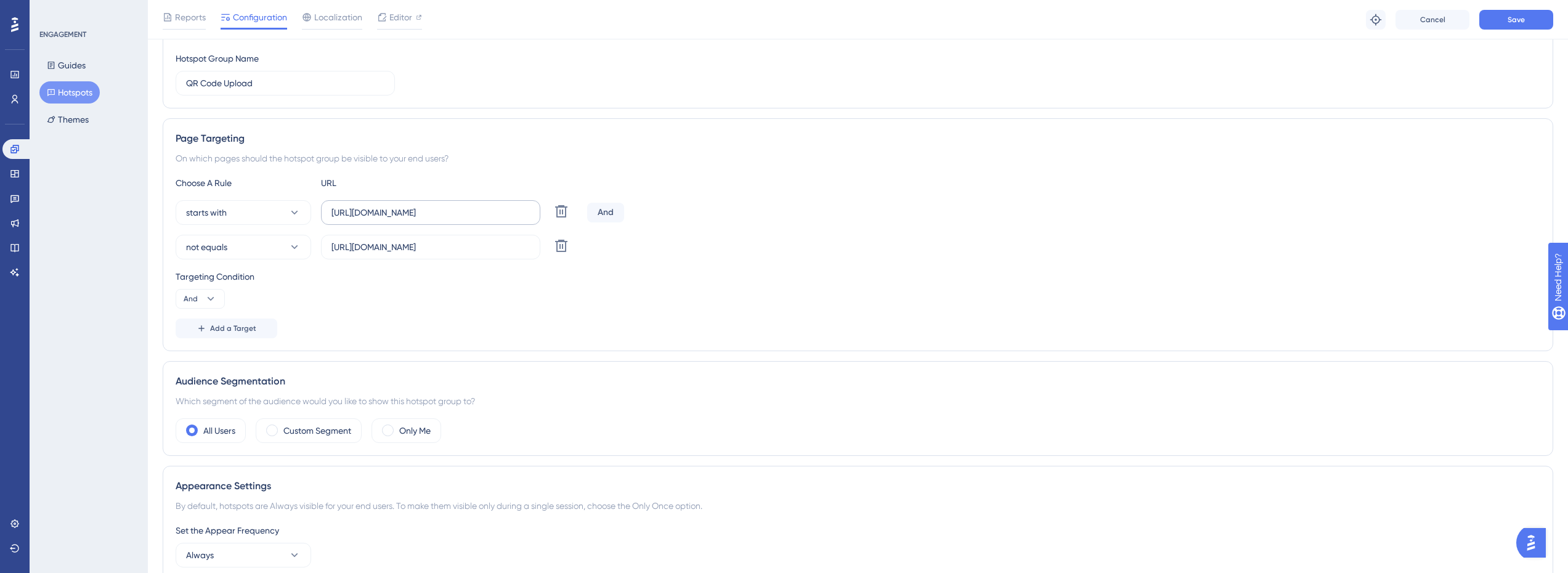
scroll to position [93, 0]
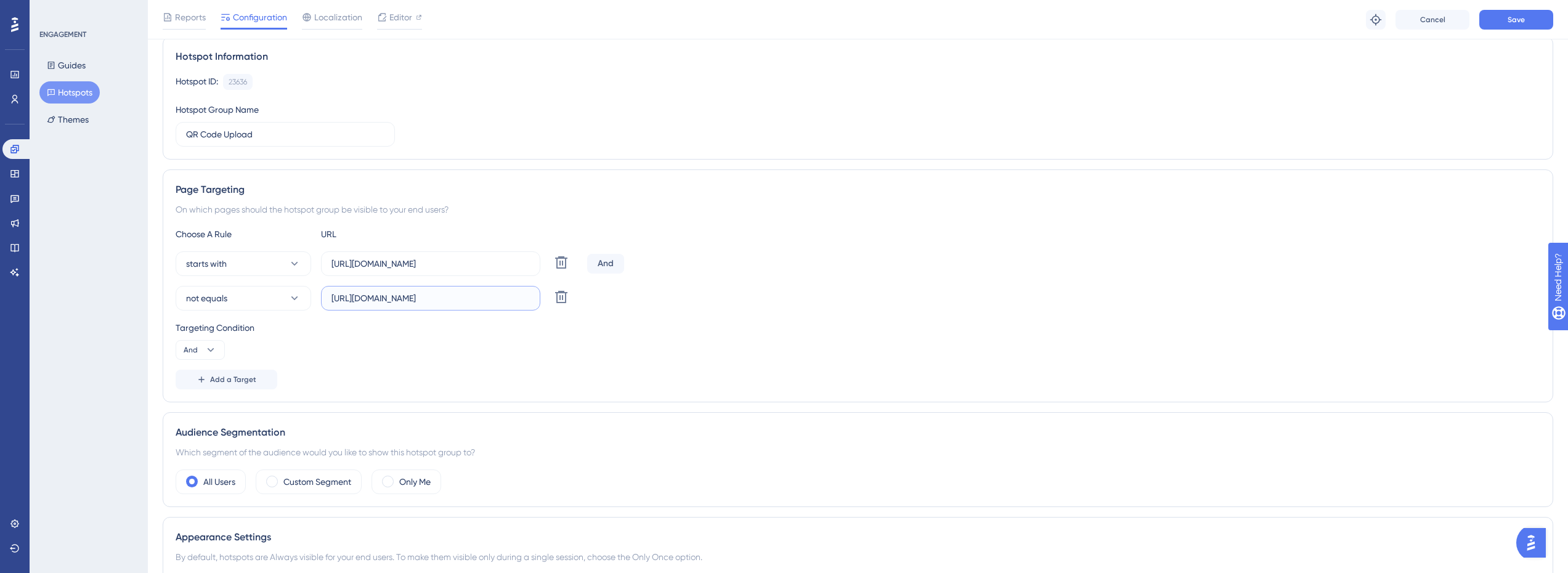
click at [480, 295] on input "[URL][DOMAIN_NAME]" at bounding box center [430, 298] width 198 height 14
click at [541, 352] on div "Targeting Condition And" at bounding box center [858, 340] width 1365 height 40
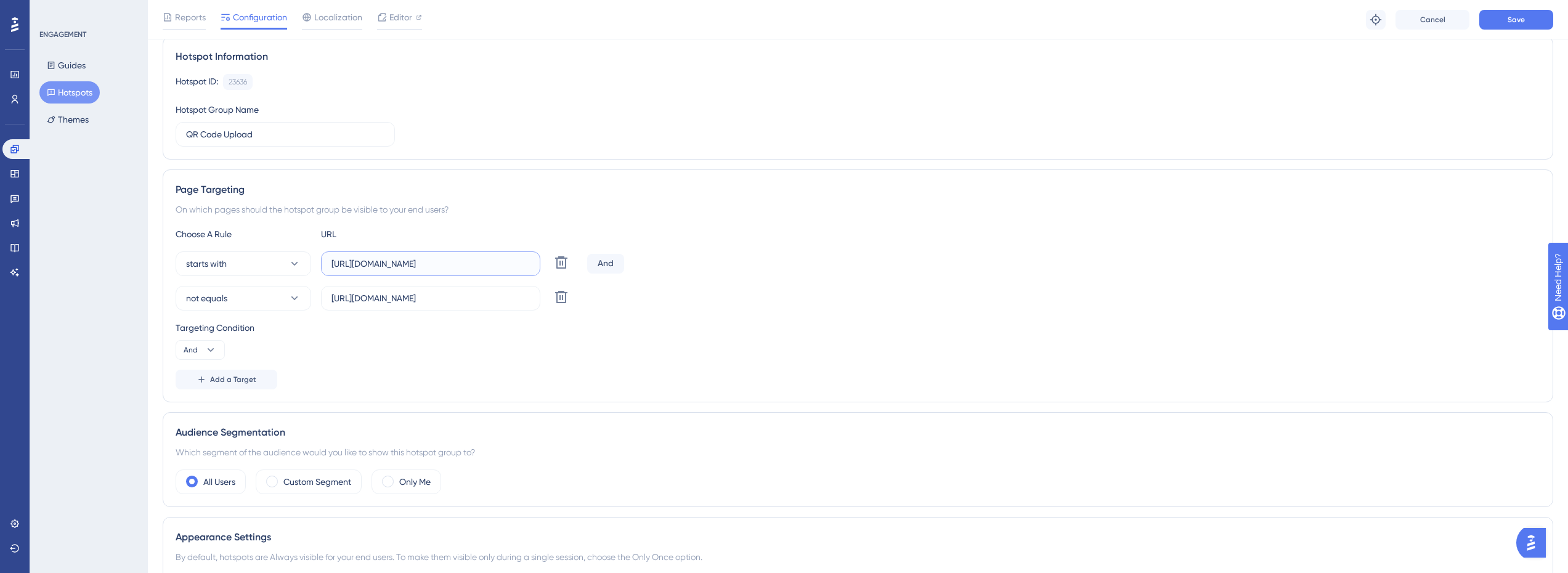
click at [501, 259] on input "[URL][DOMAIN_NAME]" at bounding box center [430, 263] width 198 height 14
click at [607, 353] on div "Targeting Condition And" at bounding box center [858, 340] width 1365 height 40
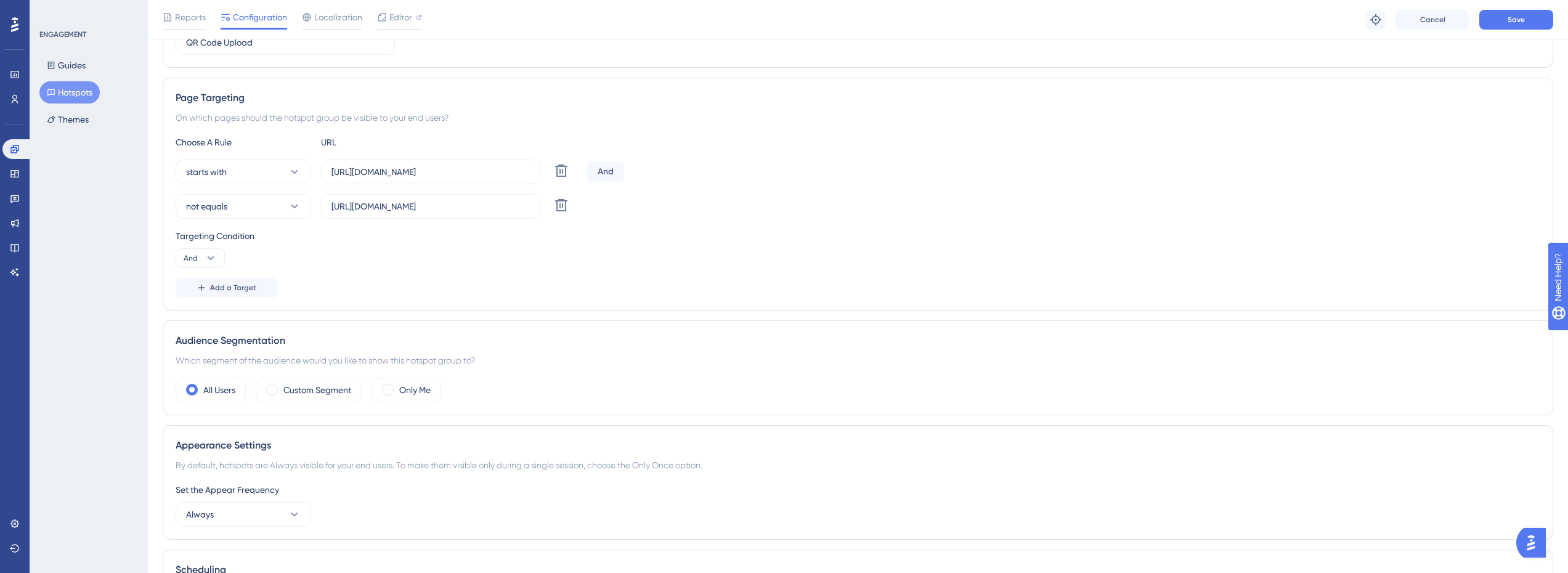
scroll to position [0, 0]
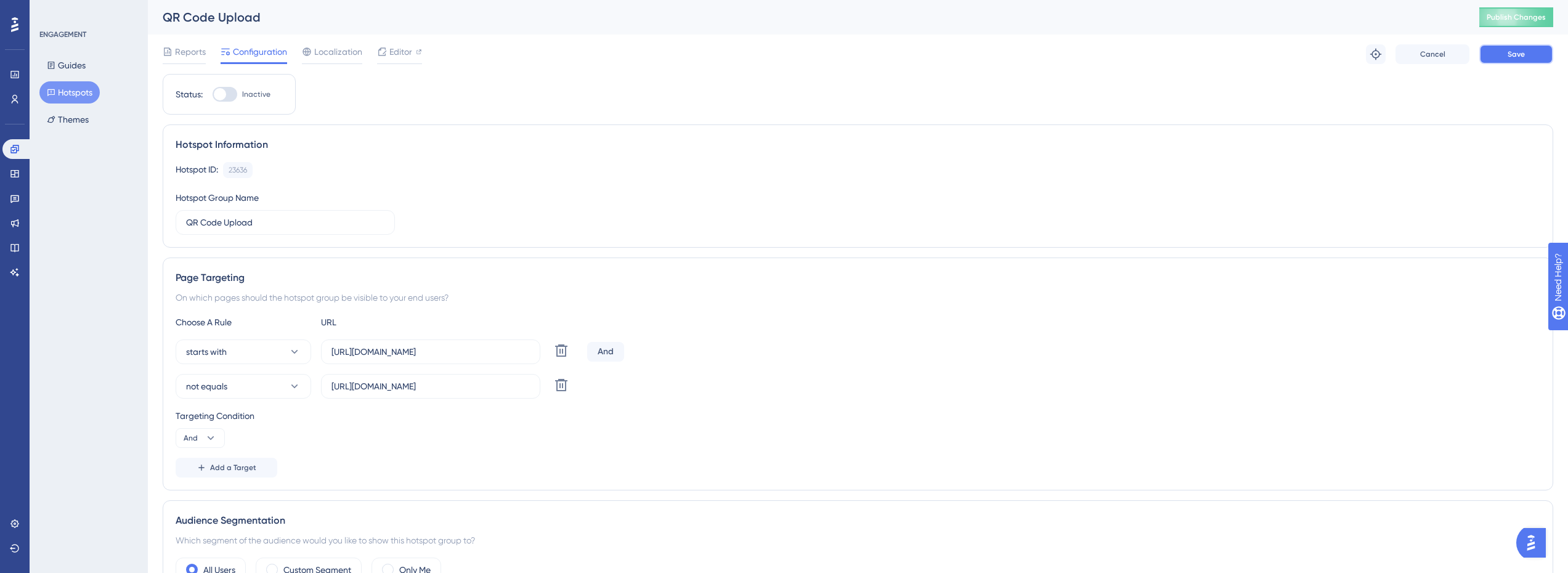
click at [1529, 56] on button "Save" at bounding box center [1516, 53] width 74 height 19
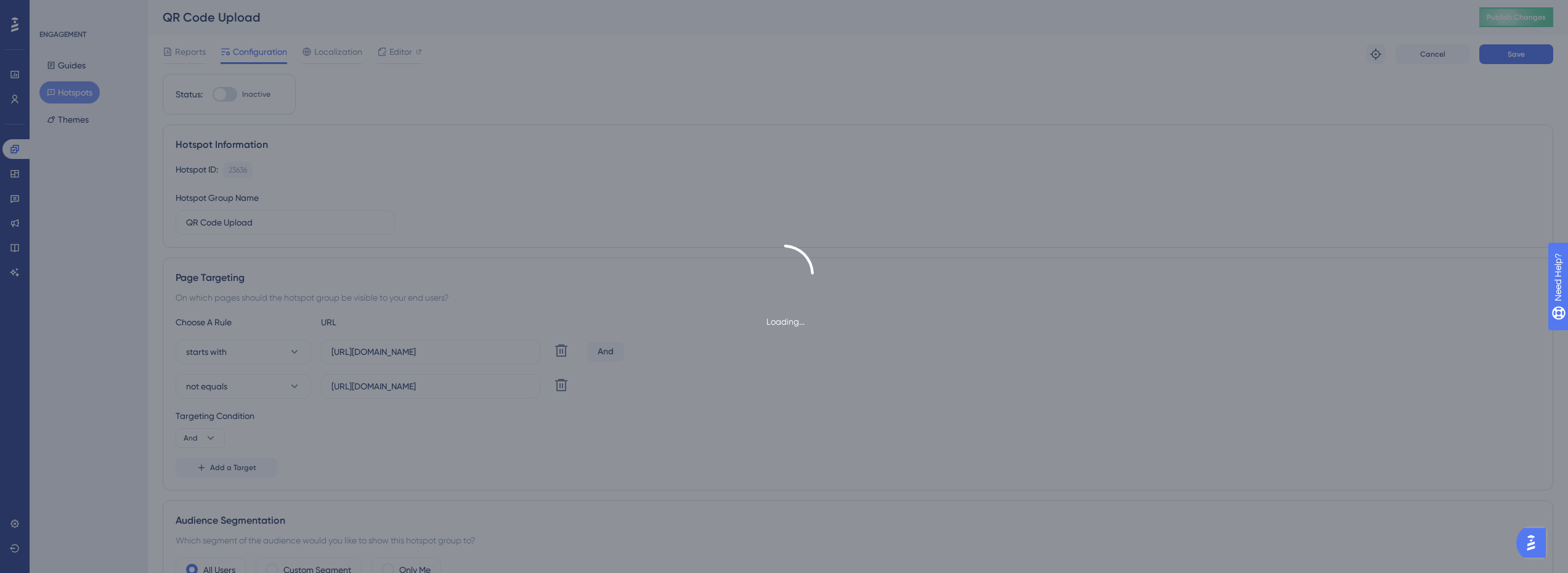
drag, startPoint x: 1529, startPoint y: 56, endPoint x: 1177, endPoint y: 123, distance: 358.3
click at [1171, 123] on div "Status: Inactive Hotspot Information Hotspot ID: 23636 Copy Hotspot Group Name …" at bounding box center [857, 529] width 1391 height 911
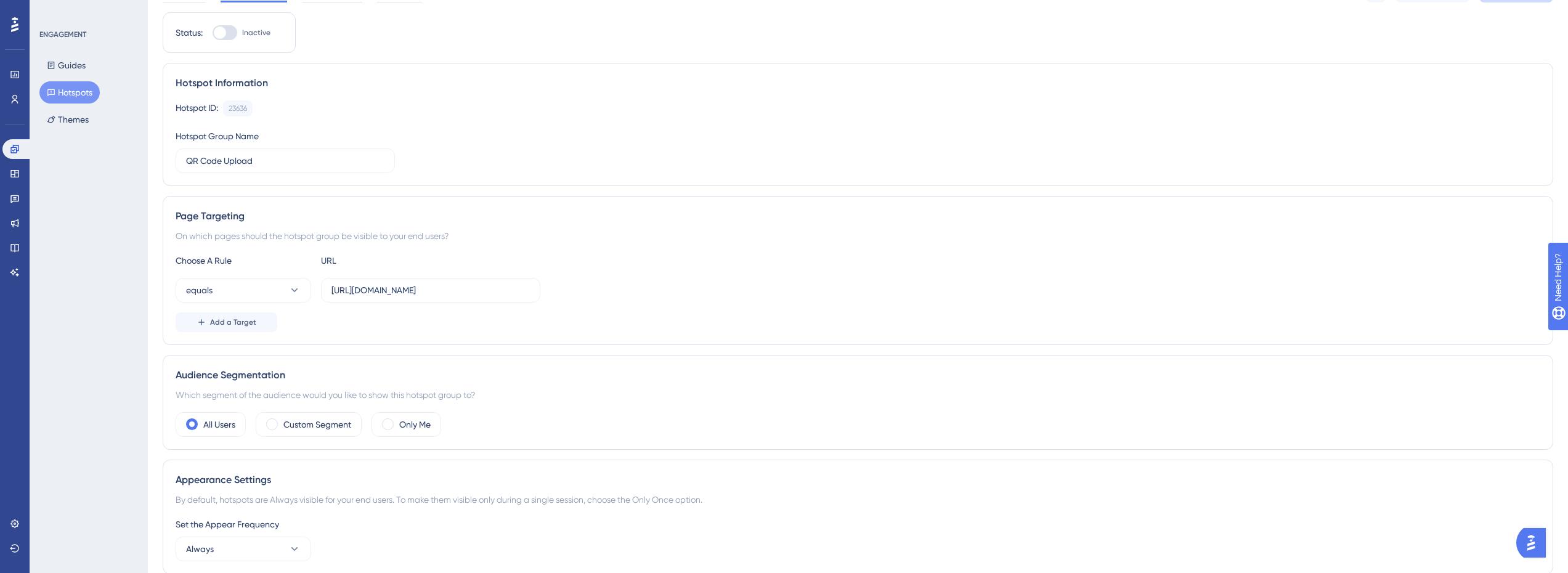
scroll to position [308, 0]
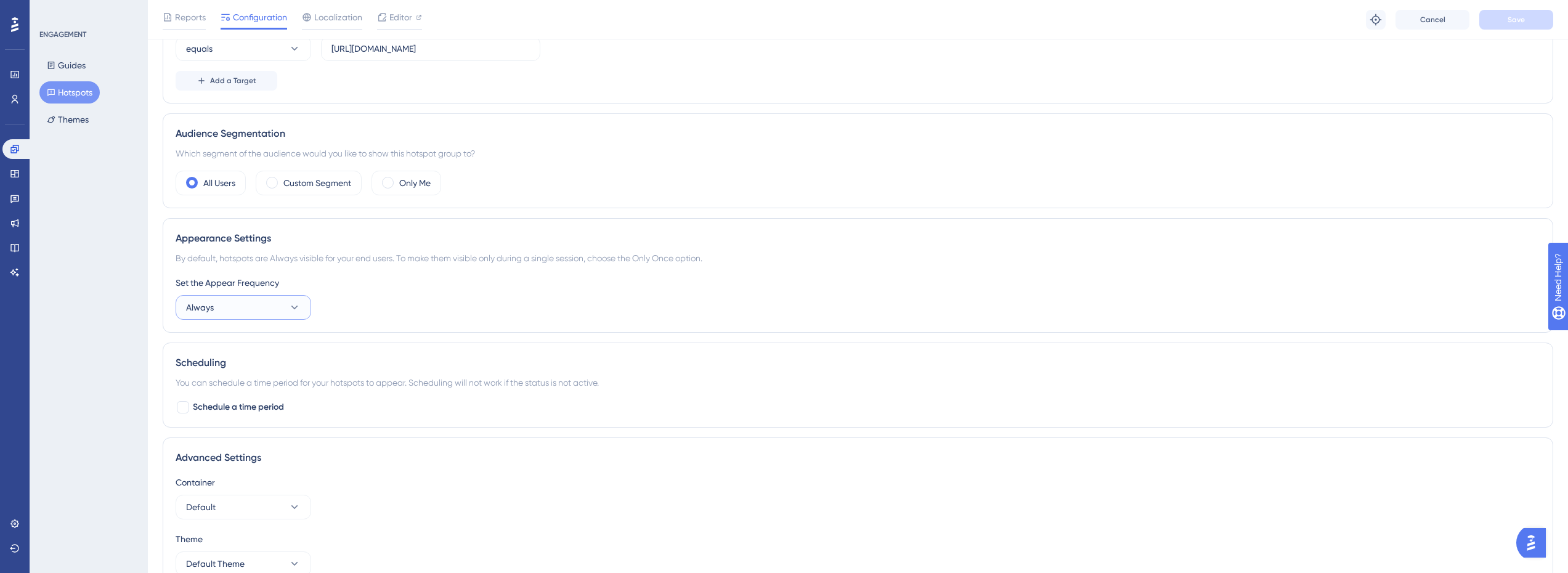
click at [253, 313] on button "Always" at bounding box center [243, 307] width 136 height 25
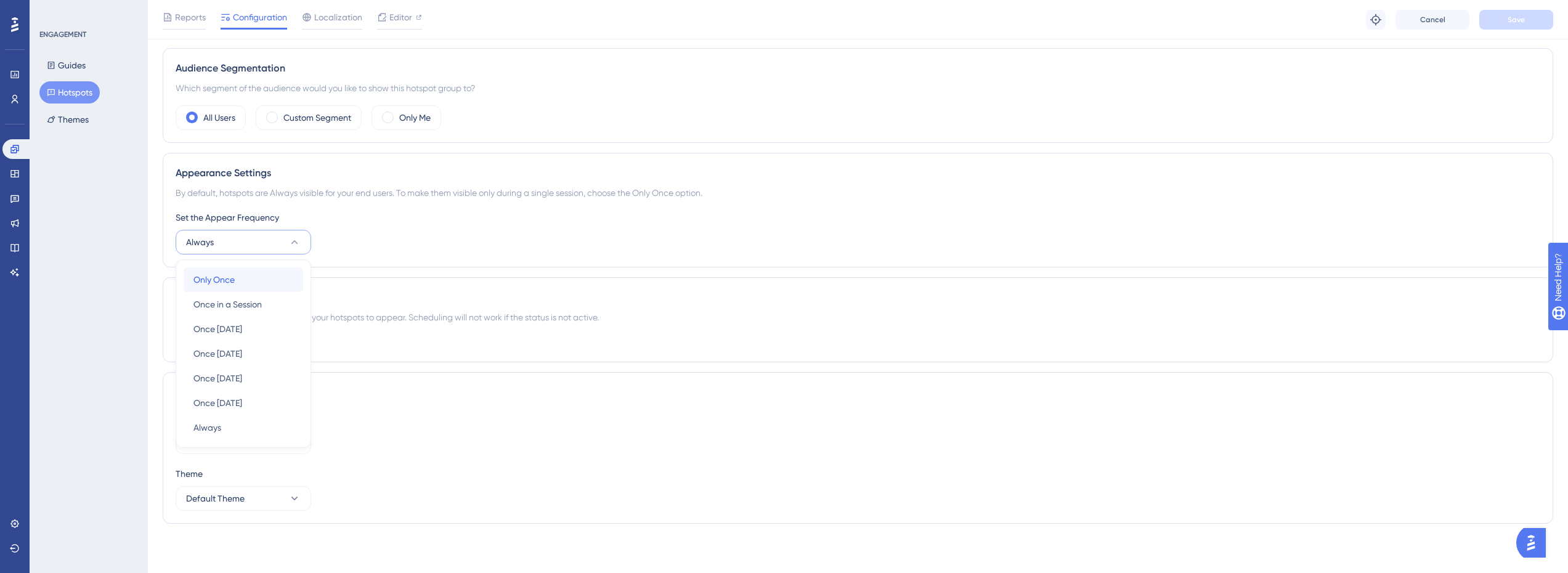
click at [253, 281] on div "Only Once Only Once" at bounding box center [243, 279] width 100 height 25
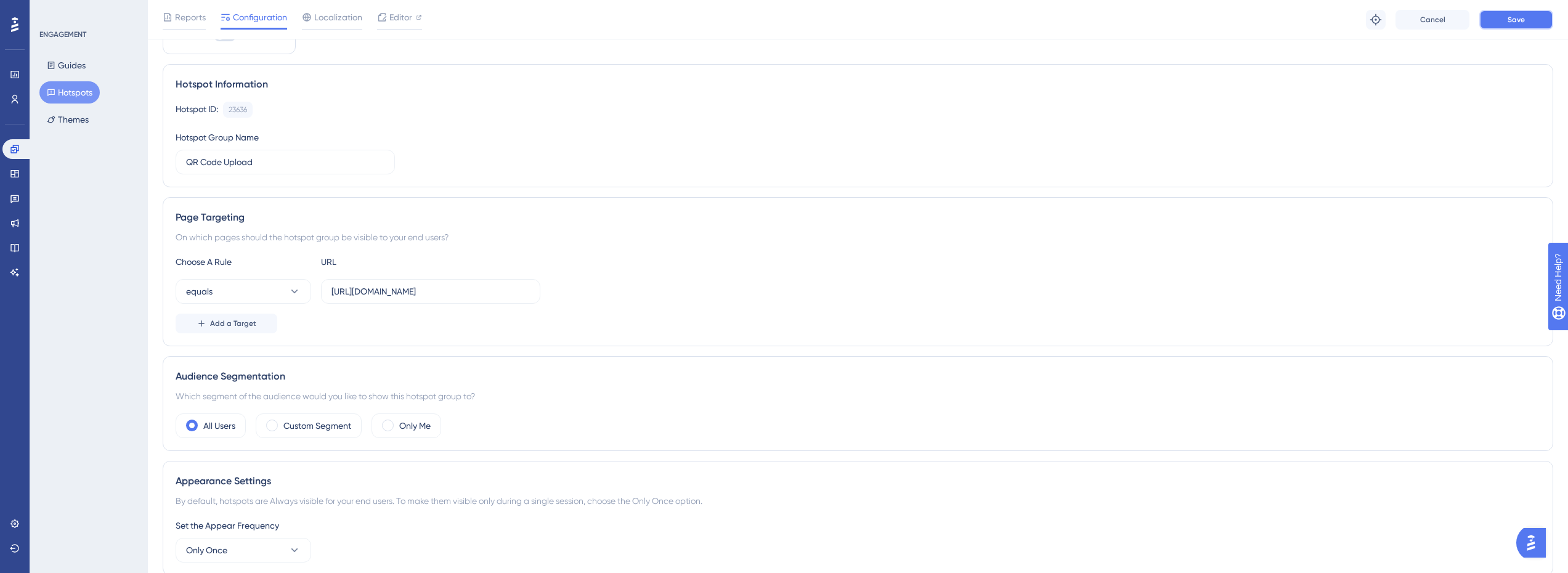
click at [1527, 29] on button "Save" at bounding box center [1516, 19] width 74 height 19
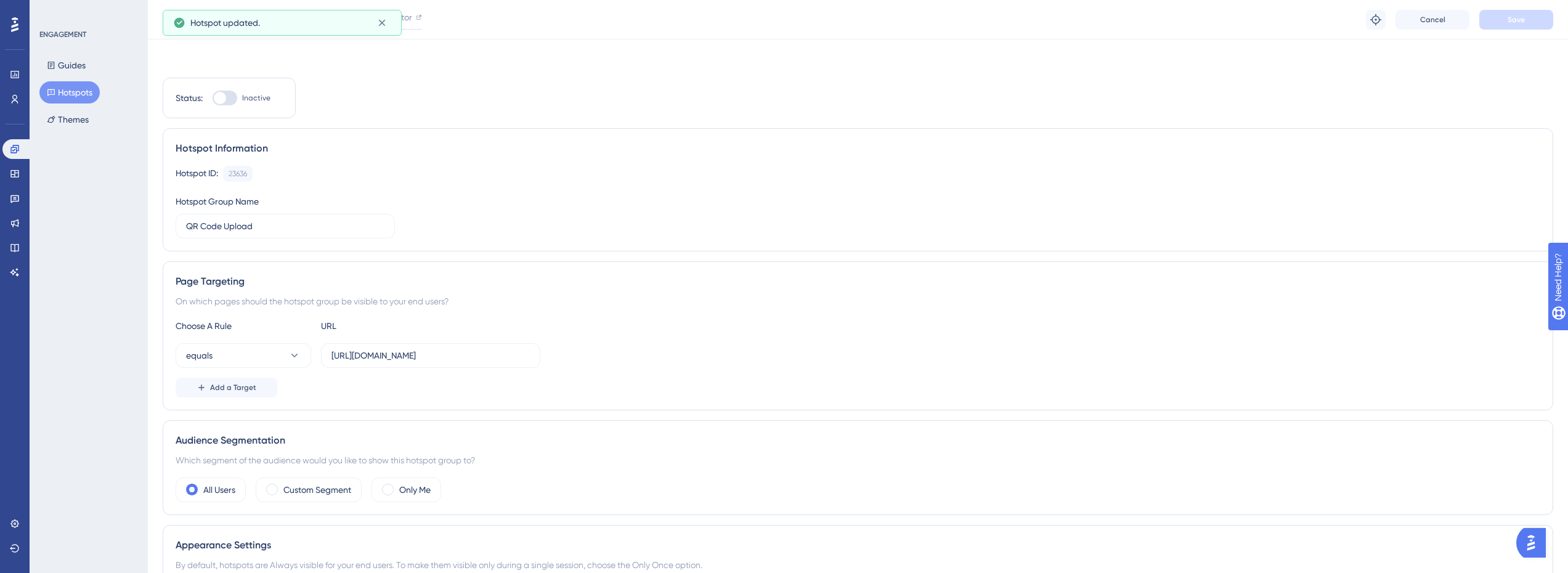
scroll to position [0, 0]
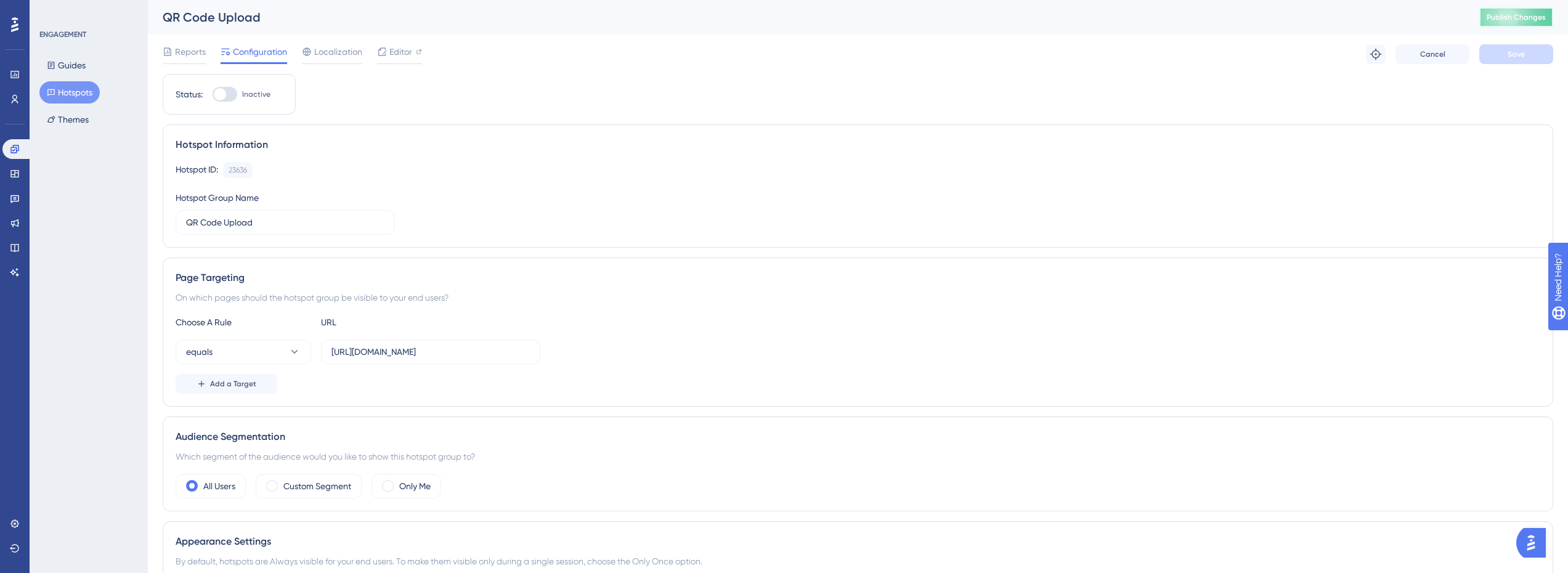
click at [1517, 17] on span "Publish Changes" at bounding box center [1516, 17] width 59 height 10
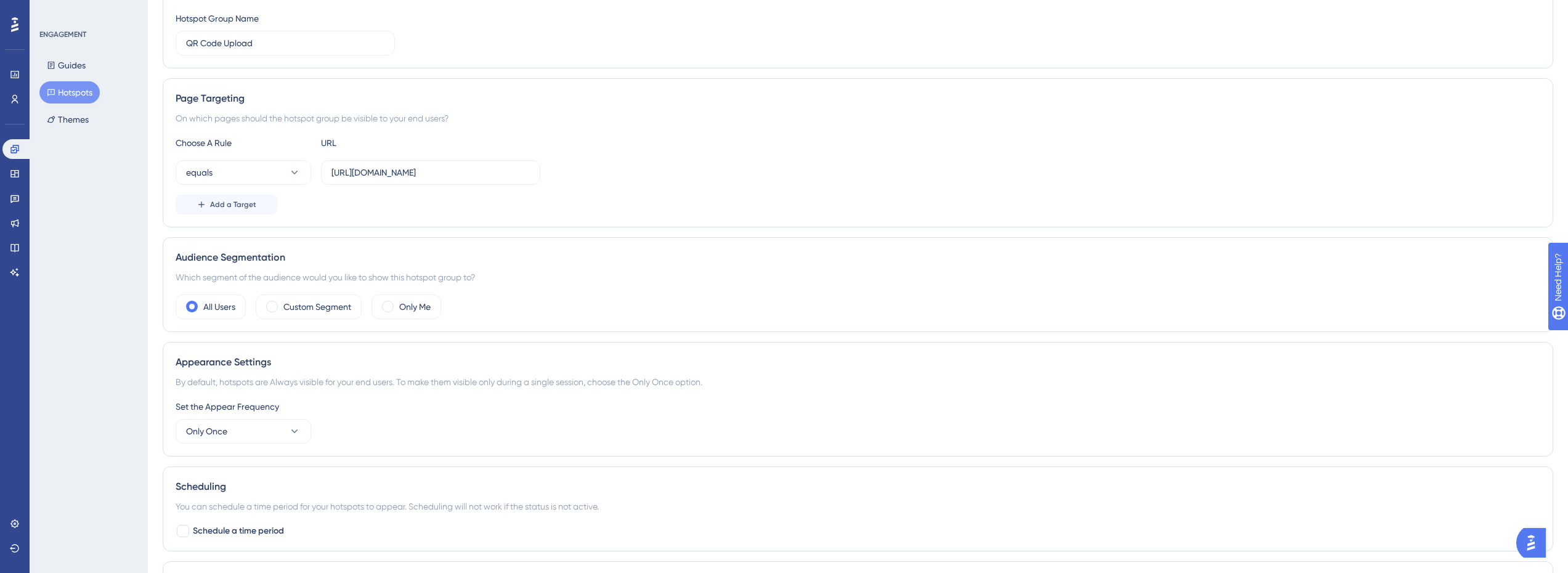
scroll to position [185, 0]
click at [279, 429] on button "Only Once" at bounding box center [243, 430] width 136 height 25
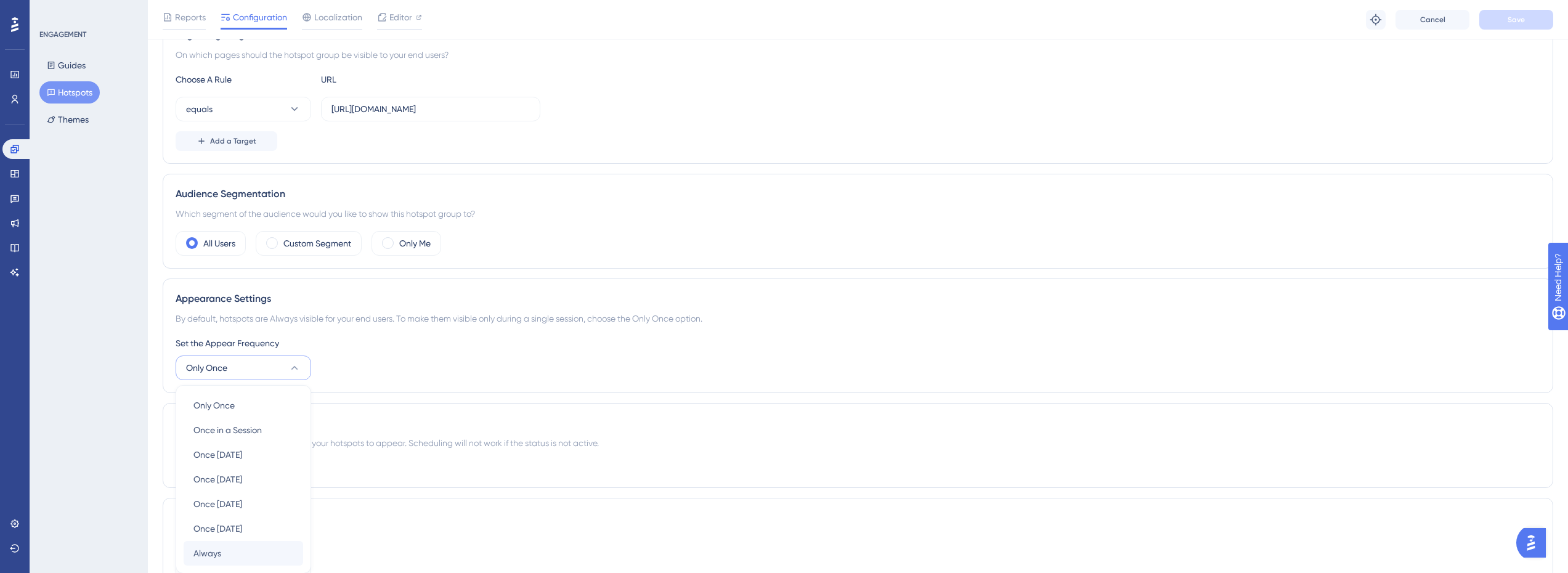
scroll to position [373, 0]
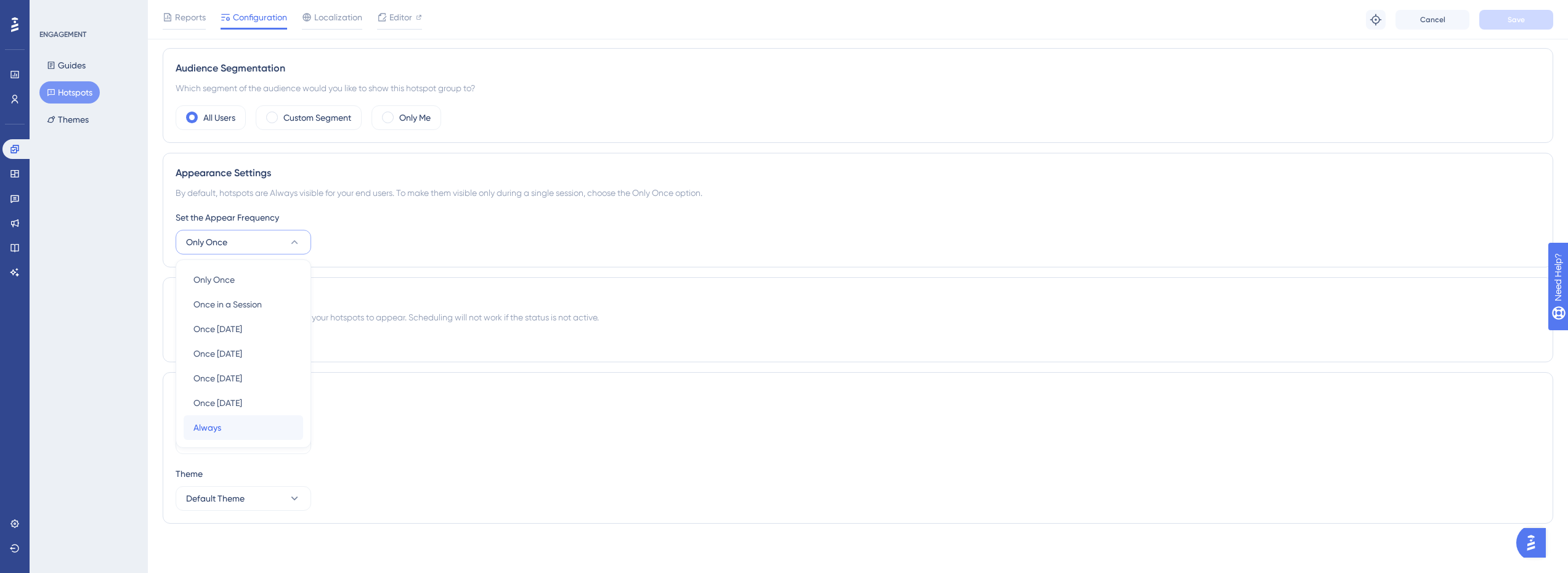
click at [207, 427] on span "Always" at bounding box center [207, 427] width 28 height 15
click at [1491, 17] on button "Save" at bounding box center [1516, 19] width 74 height 19
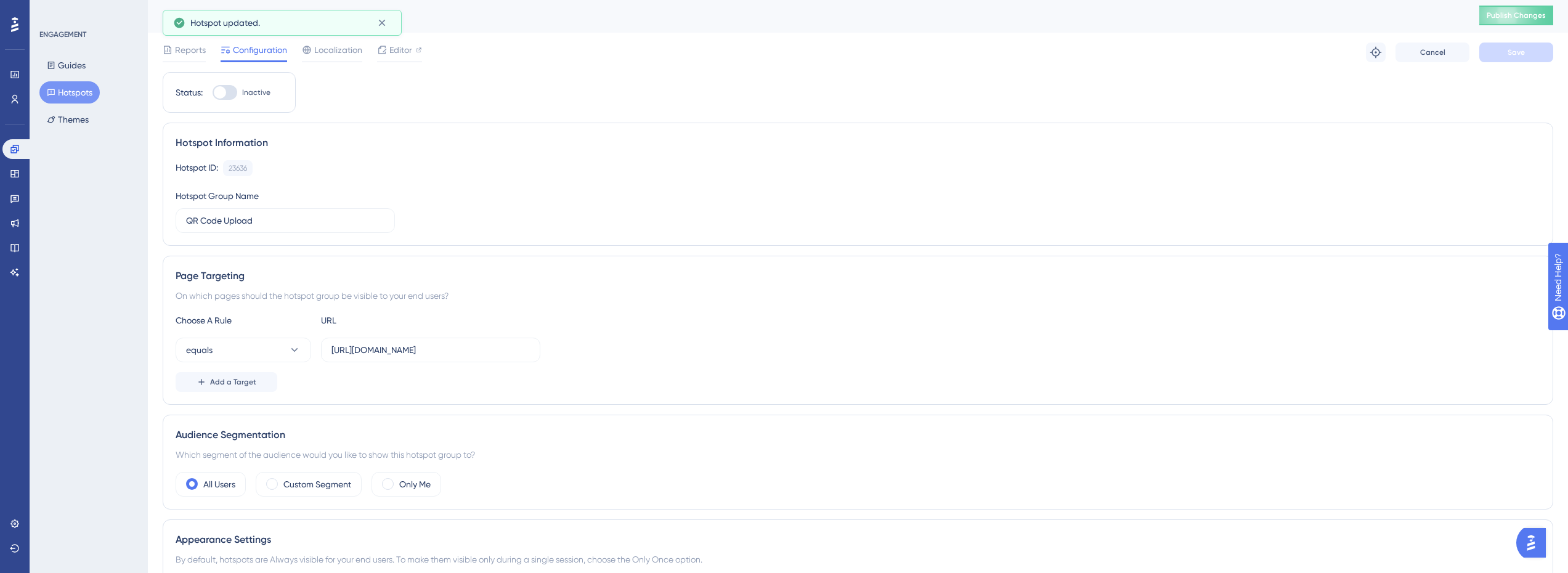
scroll to position [0, 0]
click at [1523, 22] on button "Publish Changes" at bounding box center [1516, 17] width 74 height 19
click at [423, 354] on input "[URL][DOMAIN_NAME]" at bounding box center [430, 351] width 198 height 14
click at [415, 352] on input "[URL][DOMAIN_NAME]" at bounding box center [430, 351] width 198 height 14
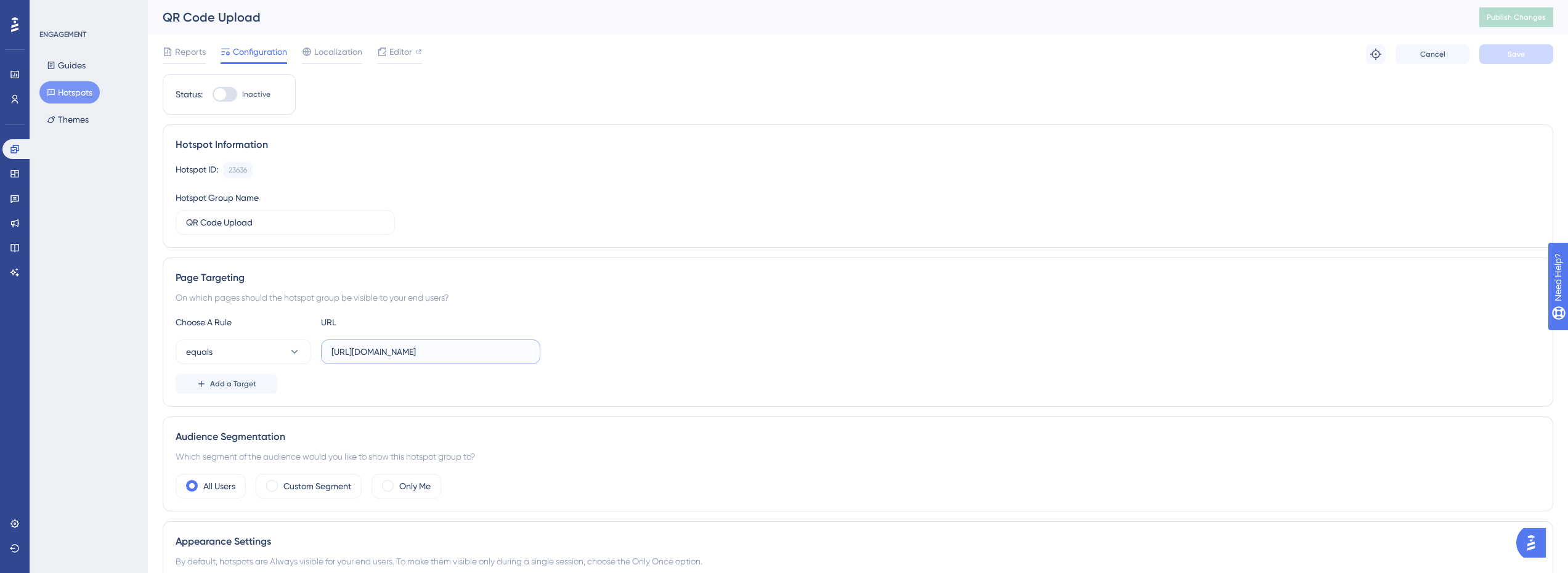
click at [415, 352] on input "[URL][DOMAIN_NAME]" at bounding box center [430, 351] width 198 height 14
drag, startPoint x: 483, startPoint y: 350, endPoint x: 253, endPoint y: 365, distance: 230.5
click at [482, 351] on input "[URL][DOMAIN_NAME]" at bounding box center [430, 351] width 198 height 14
click at [257, 357] on button "equals" at bounding box center [243, 351] width 136 height 25
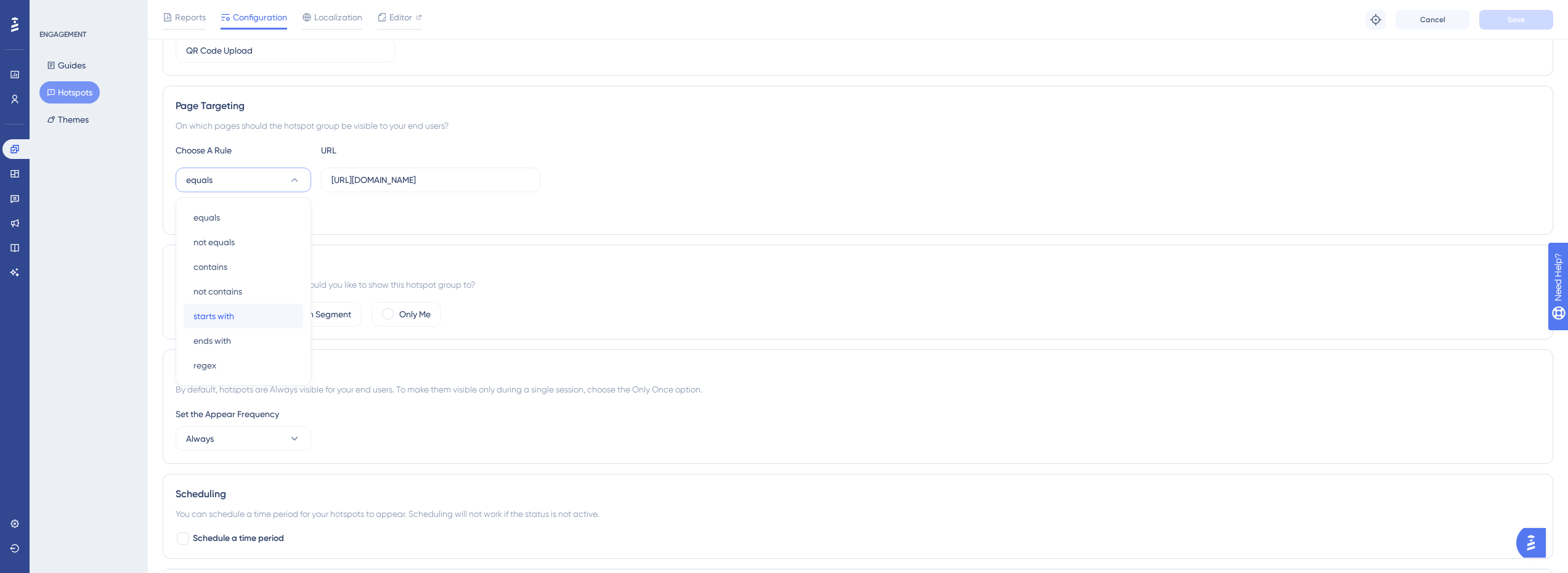
click at [226, 323] on div "starts with starts with" at bounding box center [243, 316] width 100 height 25
click at [473, 170] on label "[URL][DOMAIN_NAME]" at bounding box center [430, 180] width 219 height 25
click at [473, 173] on input "[URL][DOMAIN_NAME]" at bounding box center [430, 180] width 198 height 14
click at [505, 184] on input "[URL][DOMAIN_NAME]" at bounding box center [430, 180] width 198 height 14
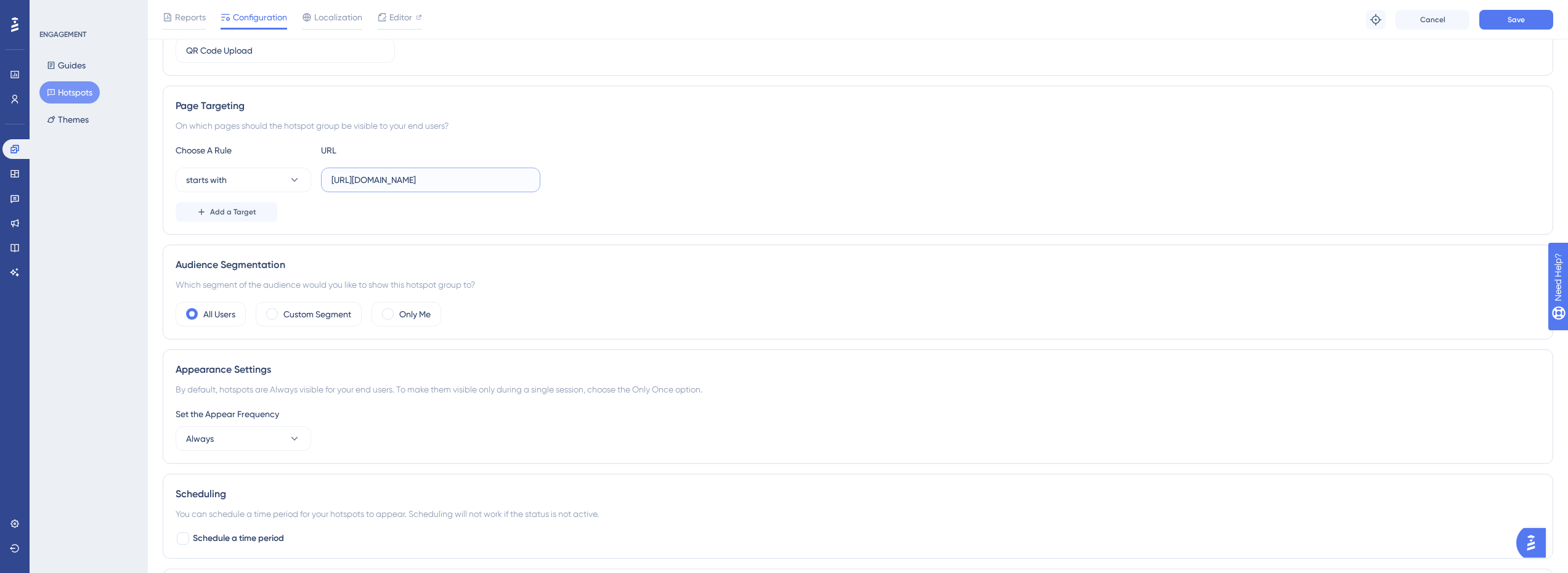
drag, startPoint x: 501, startPoint y: 186, endPoint x: 617, endPoint y: 190, distance: 116.1
click at [617, 190] on div "starts with [URL][DOMAIN_NAME]" at bounding box center [858, 180] width 1365 height 25
click at [428, 180] on input "[URL][DOMAIN_NAME]" at bounding box center [430, 180] width 198 height 14
drag, startPoint x: 348, startPoint y: 182, endPoint x: 745, endPoint y: 190, distance: 397.1
click at [745, 190] on div "starts with [URL][DOMAIN_NAME]" at bounding box center [858, 180] width 1365 height 25
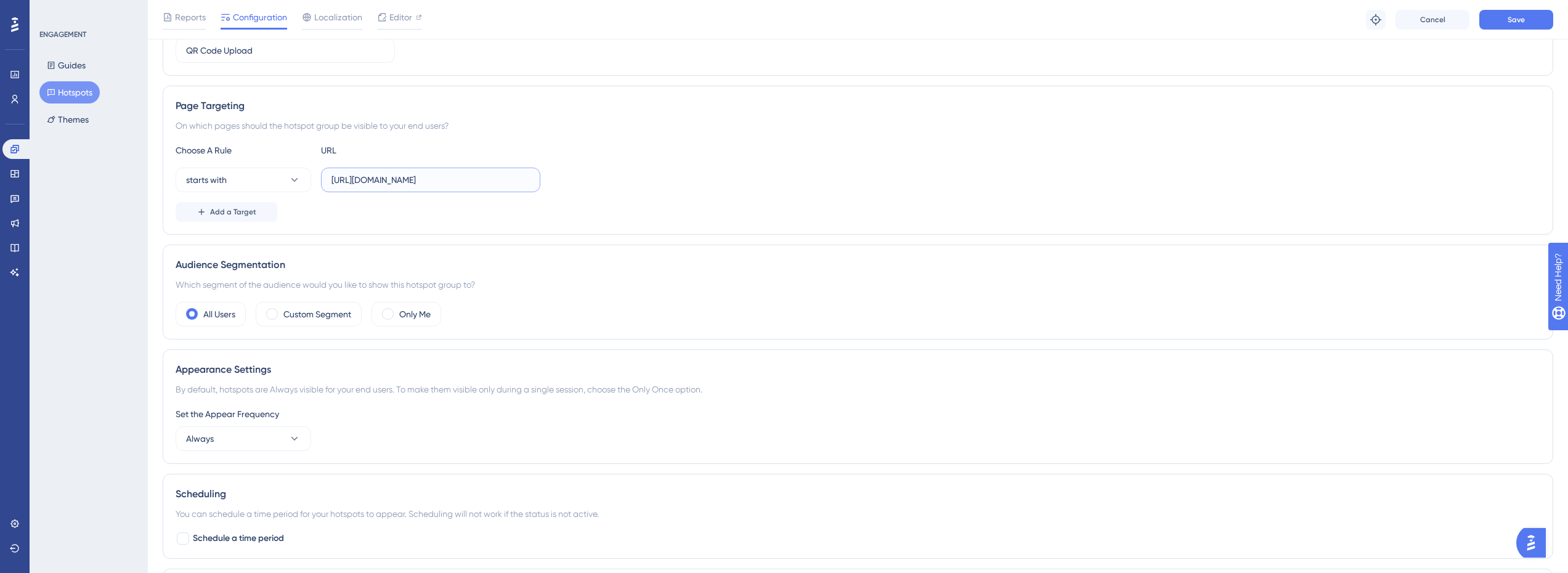
scroll to position [0, 7]
type input "[URL][DOMAIN_NAME]"
click at [427, 178] on input "[URL][DOMAIN_NAME]" at bounding box center [430, 180] width 198 height 14
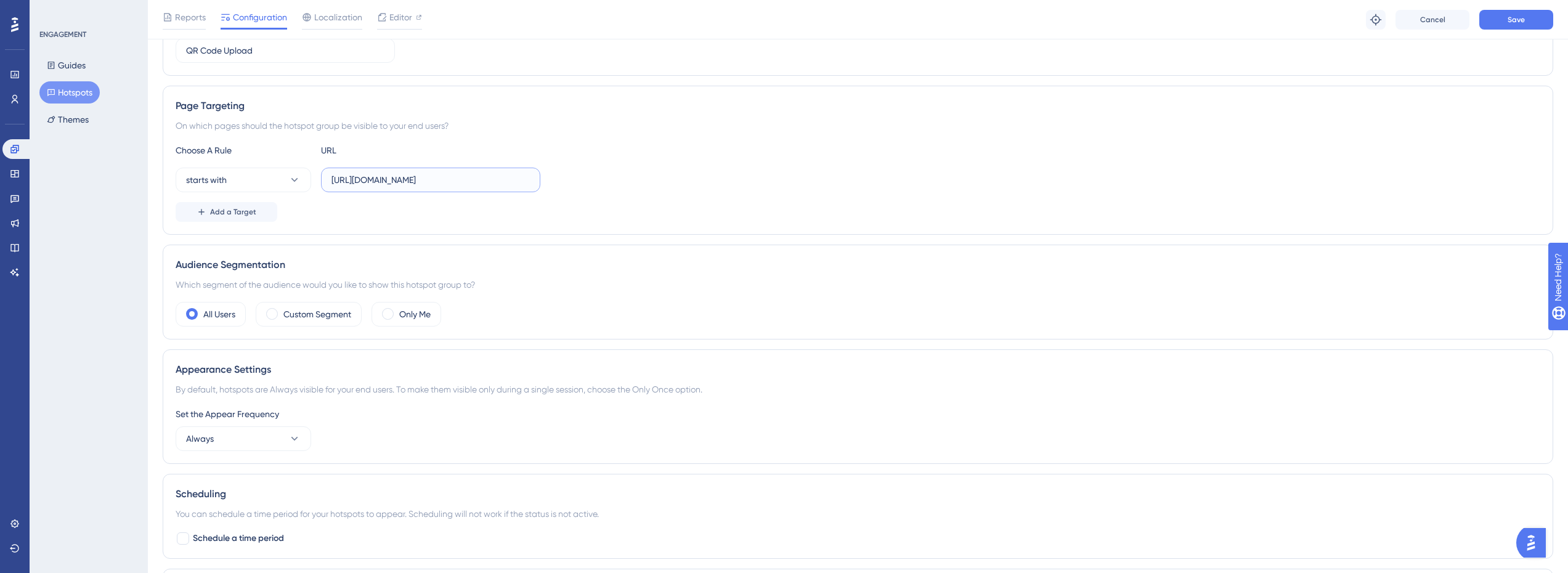
drag, startPoint x: 441, startPoint y: 181, endPoint x: 566, endPoint y: 181, distance: 125.0
click at [566, 181] on div "starts with [URL][DOMAIN_NAME]" at bounding box center [858, 180] width 1365 height 25
click at [479, 183] on input "[URL][DOMAIN_NAME]" at bounding box center [430, 180] width 198 height 14
click at [229, 216] on button "Add a Target" at bounding box center [227, 211] width 101 height 19
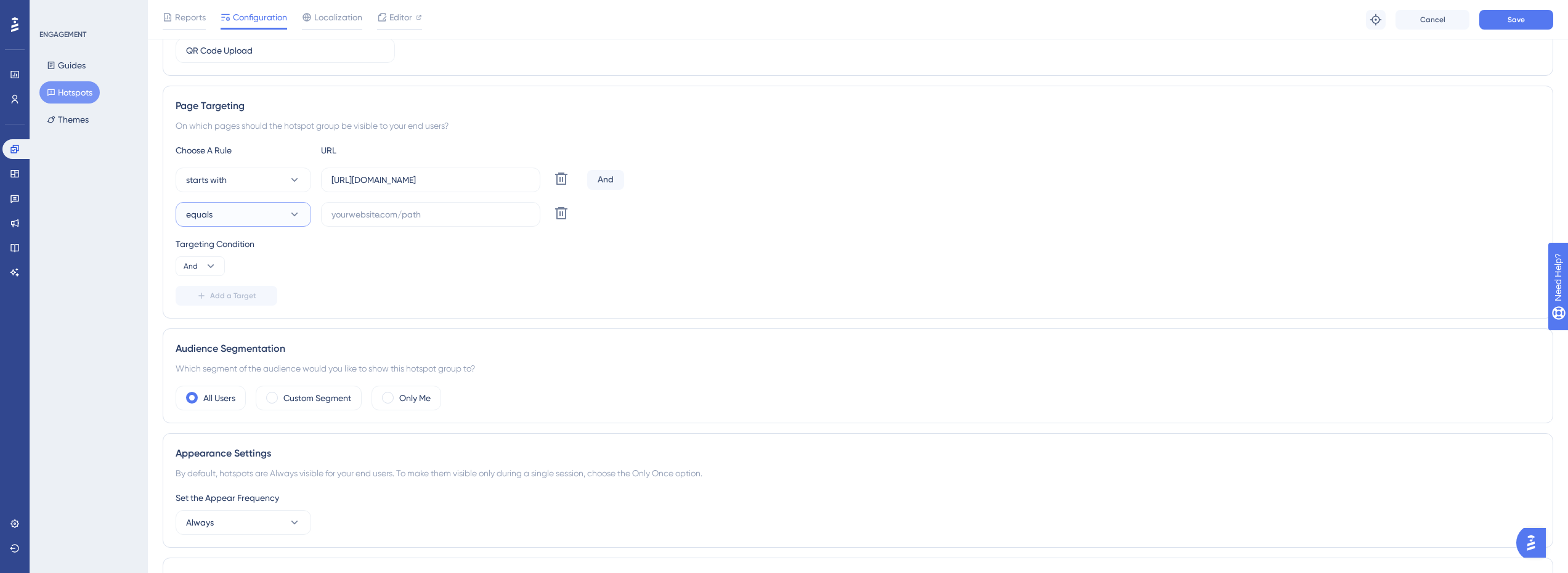
click at [278, 216] on button "equals" at bounding box center [243, 214] width 136 height 25
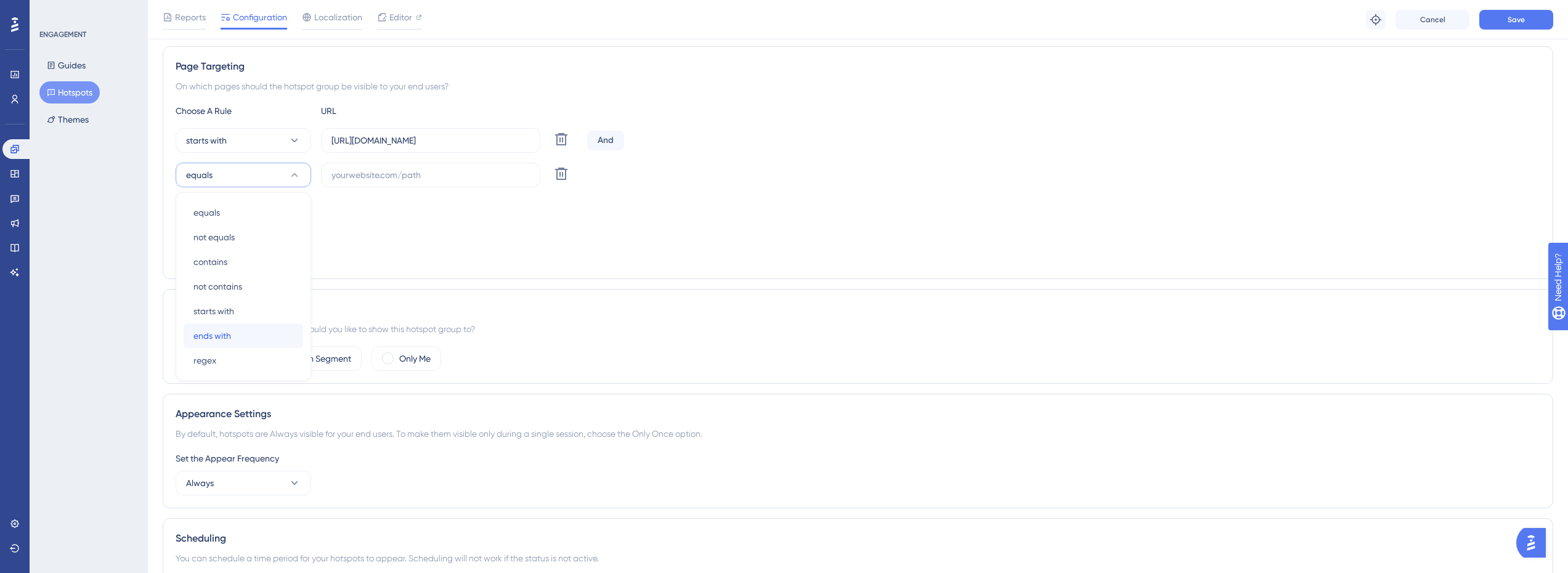
click at [228, 343] on div "ends with ends with" at bounding box center [243, 335] width 100 height 25
click at [408, 166] on label at bounding box center [430, 174] width 219 height 25
click at [408, 168] on input "text" at bounding box center [430, 174] width 198 height 14
paste input "assess"
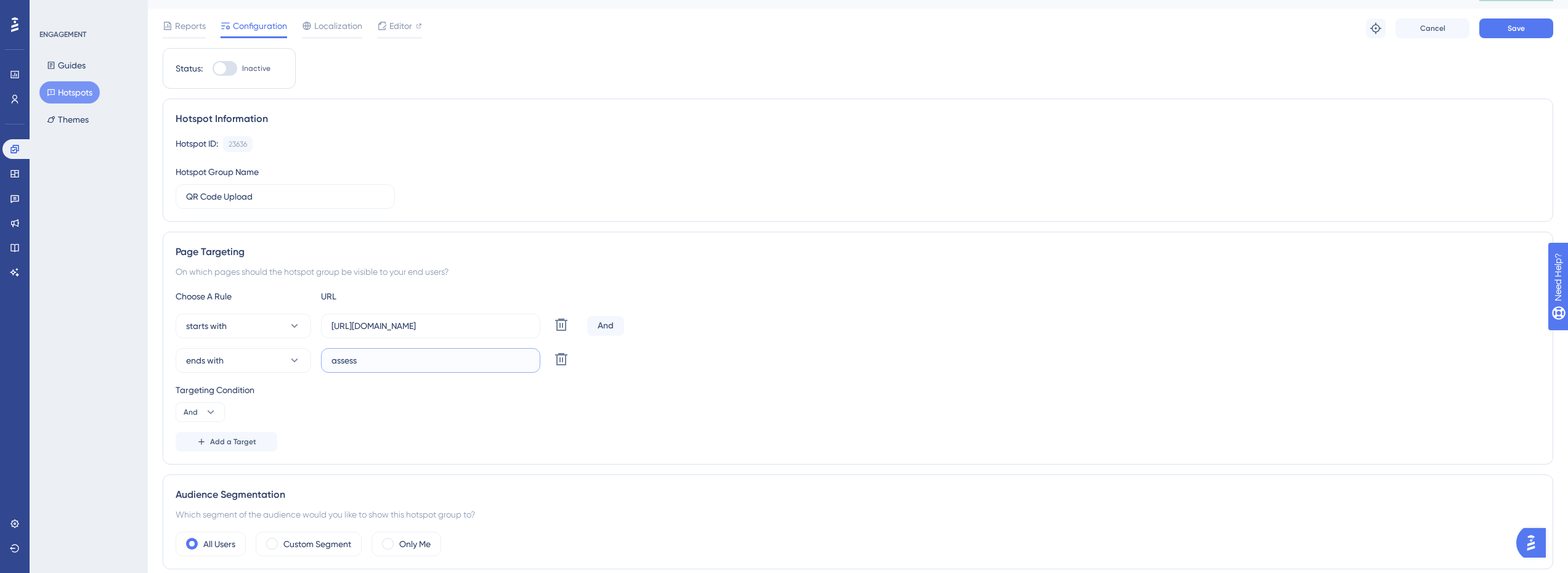
scroll to position [0, 0]
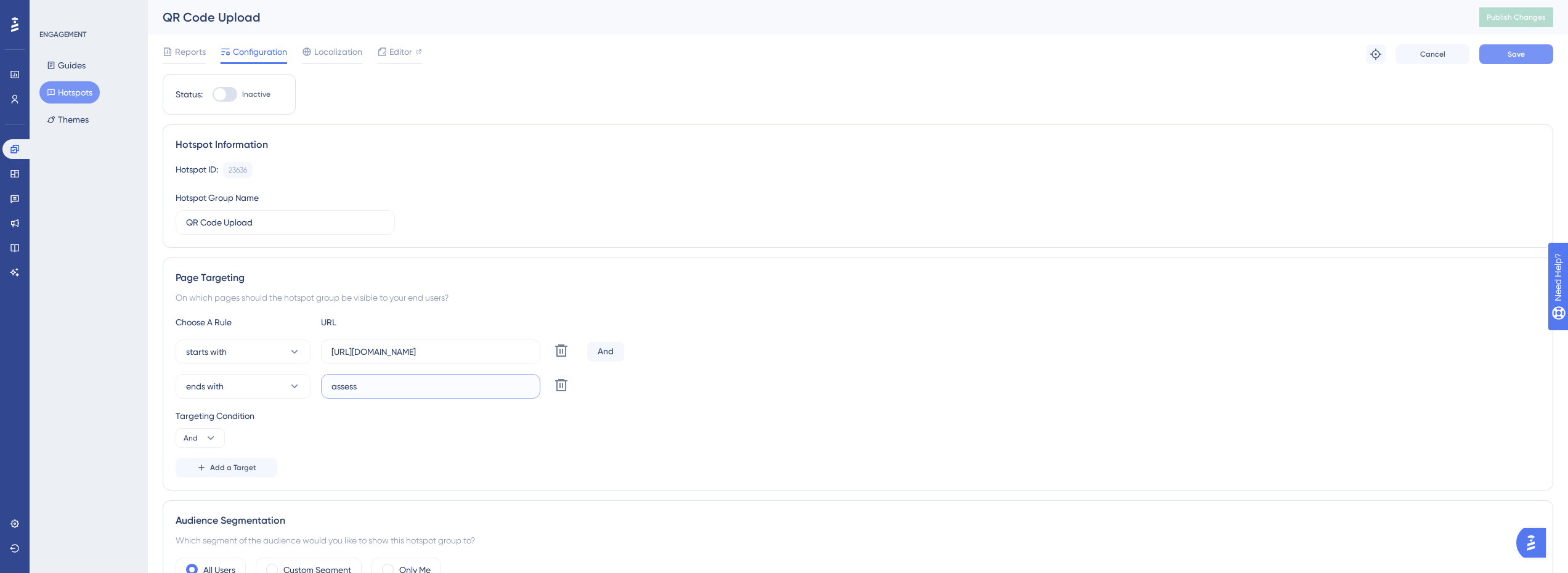
type input "assess"
click at [1530, 53] on button "Save" at bounding box center [1516, 53] width 74 height 19
click at [1528, 18] on span "Publish Changes" at bounding box center [1516, 17] width 59 height 10
click at [208, 92] on div "Status: Inactive" at bounding box center [230, 94] width 107 height 15
click at [219, 94] on div at bounding box center [219, 94] width 12 height 12
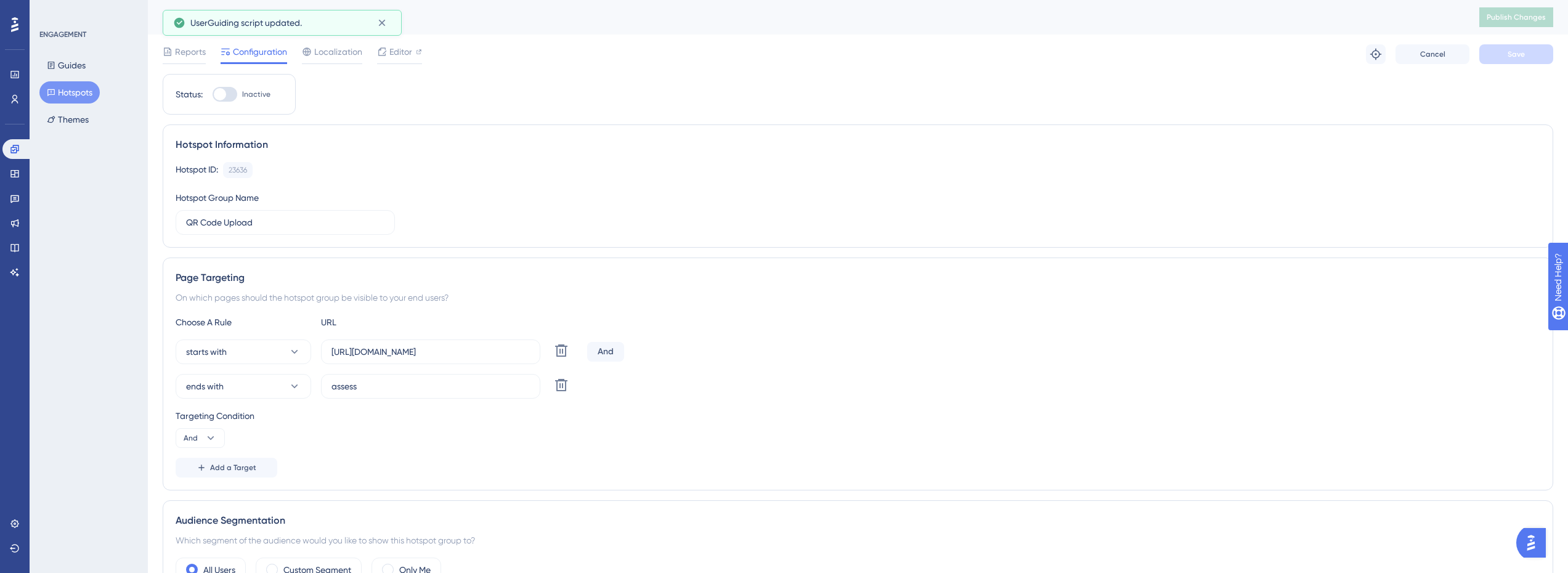
click at [213, 94] on input "Inactive" at bounding box center [212, 94] width 1 height 1
checkbox input "true"
click at [1515, 59] on span "Save" at bounding box center [1516, 53] width 18 height 10
click at [1521, 20] on span "Publish Changes" at bounding box center [1516, 17] width 59 height 10
click at [382, 23] on icon at bounding box center [381, 22] width 6 height 6
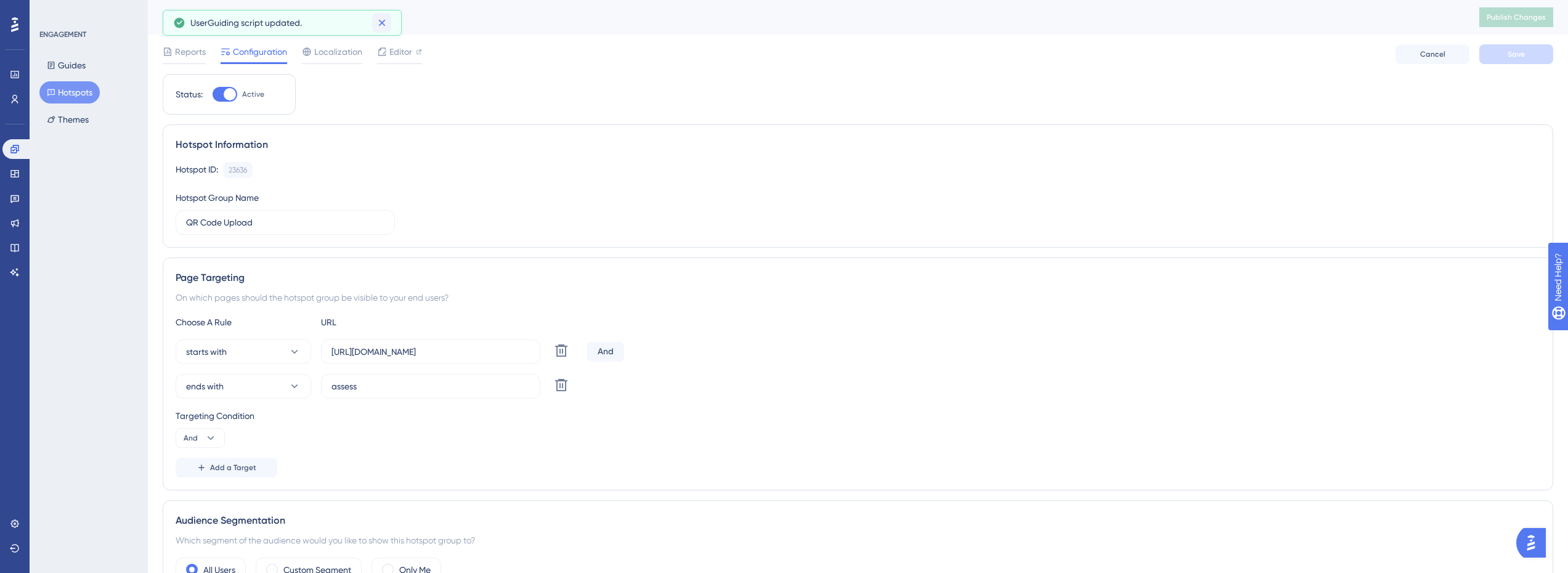
click at [384, 27] on icon at bounding box center [382, 22] width 12 height 12
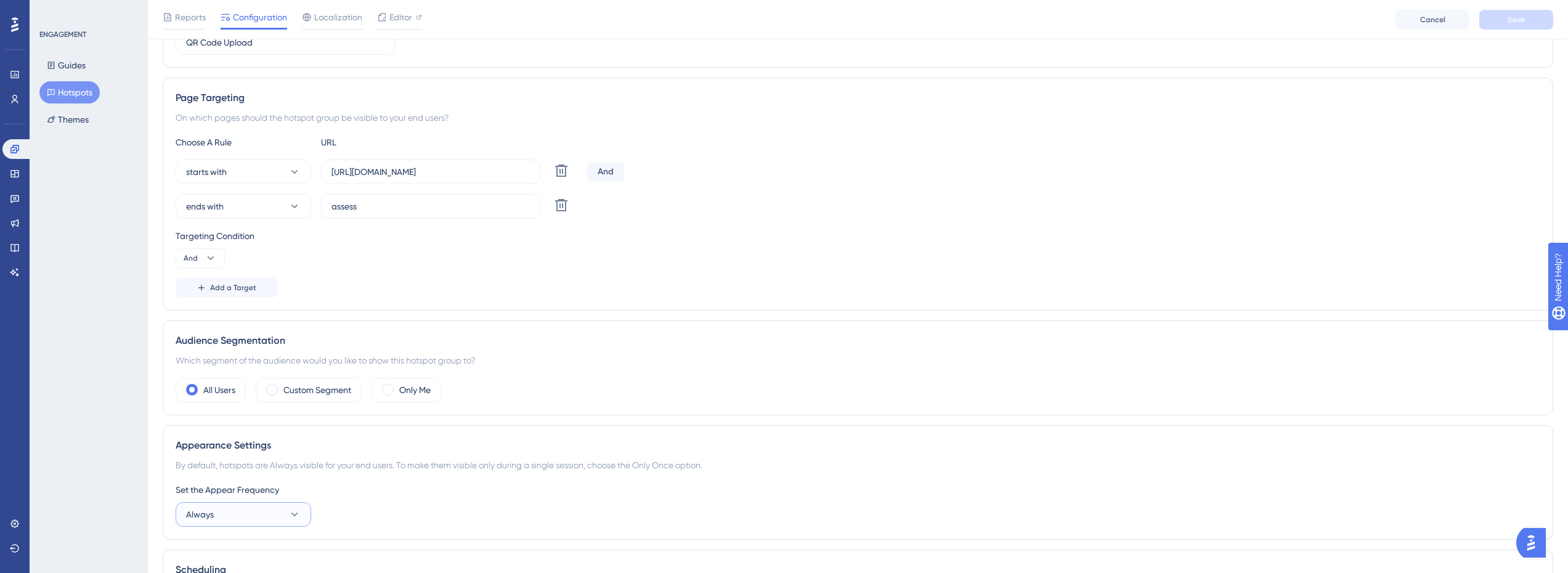
click at [246, 508] on button "Always" at bounding box center [243, 514] width 136 height 25
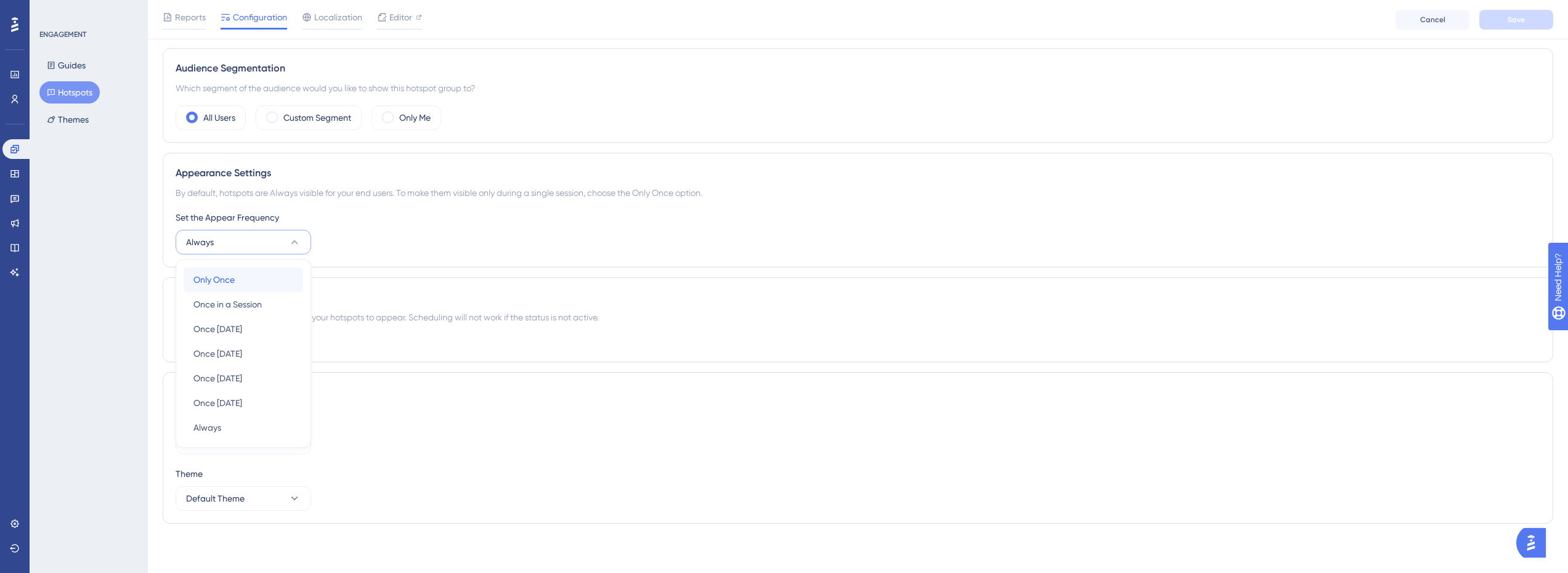
click at [222, 275] on span "Only Once" at bounding box center [214, 279] width 41 height 15
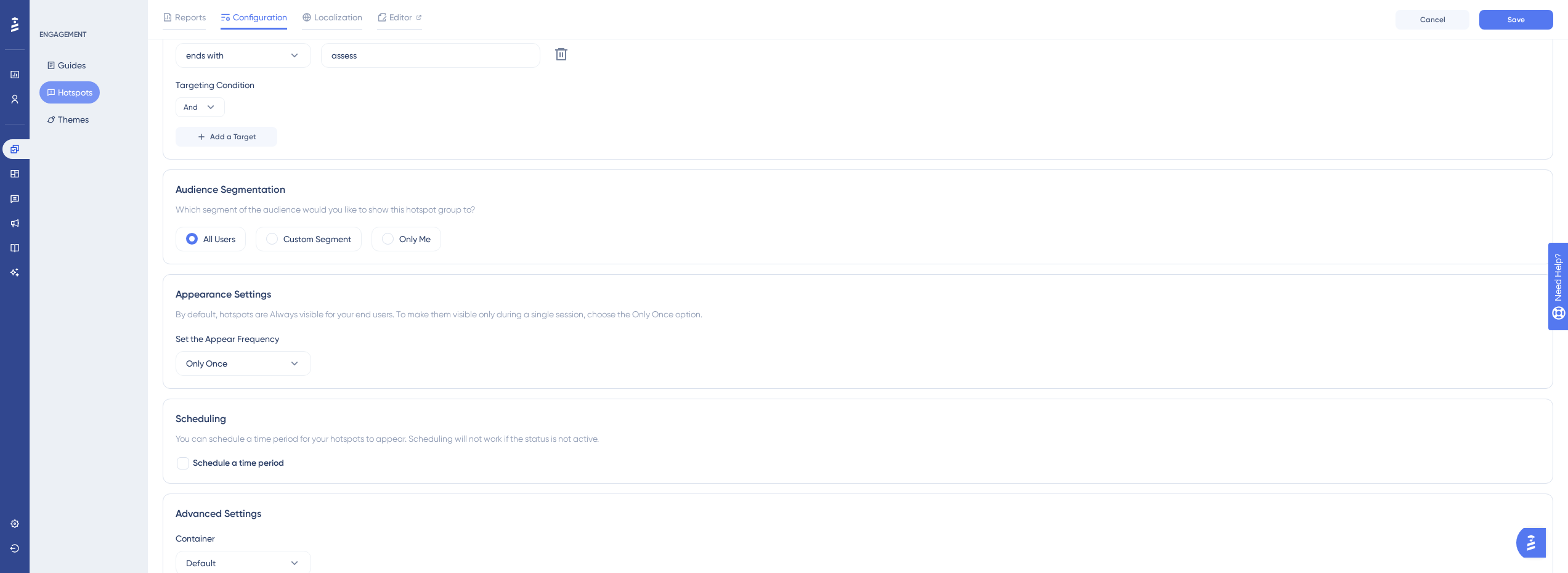
scroll to position [333, 0]
click at [277, 366] on button "Only Once" at bounding box center [243, 365] width 136 height 25
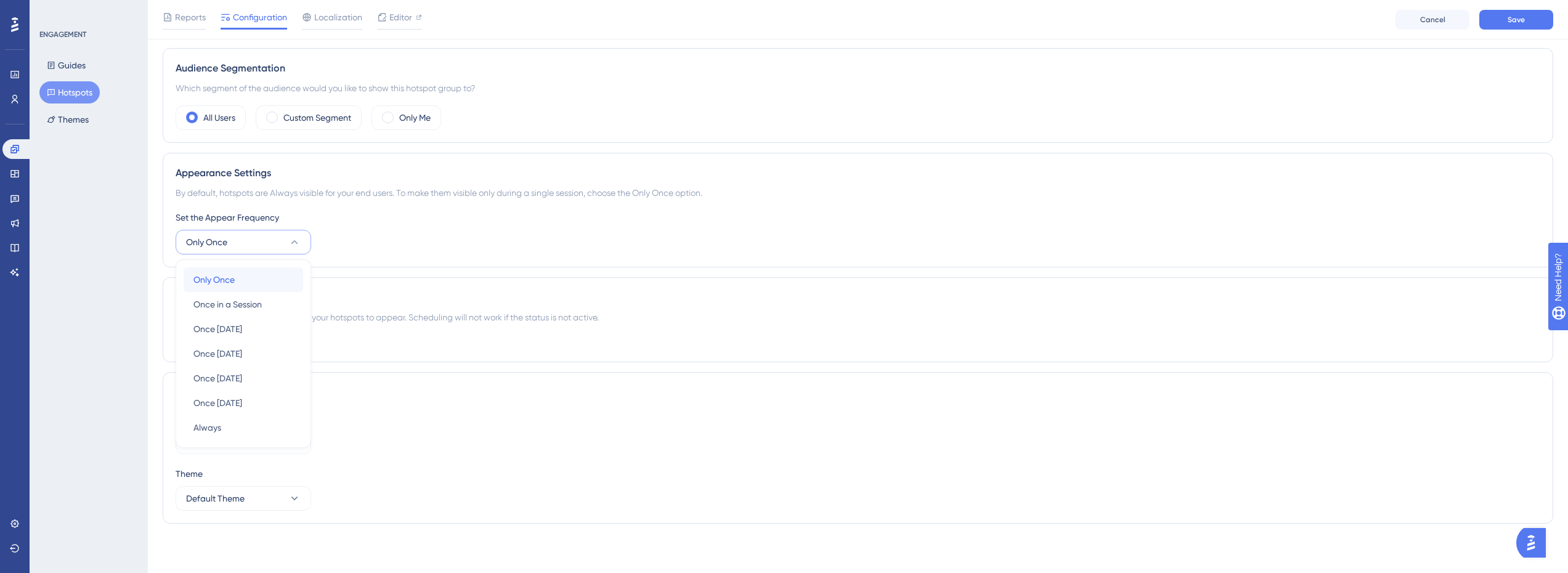
click at [234, 286] on span "Only Once" at bounding box center [214, 279] width 41 height 15
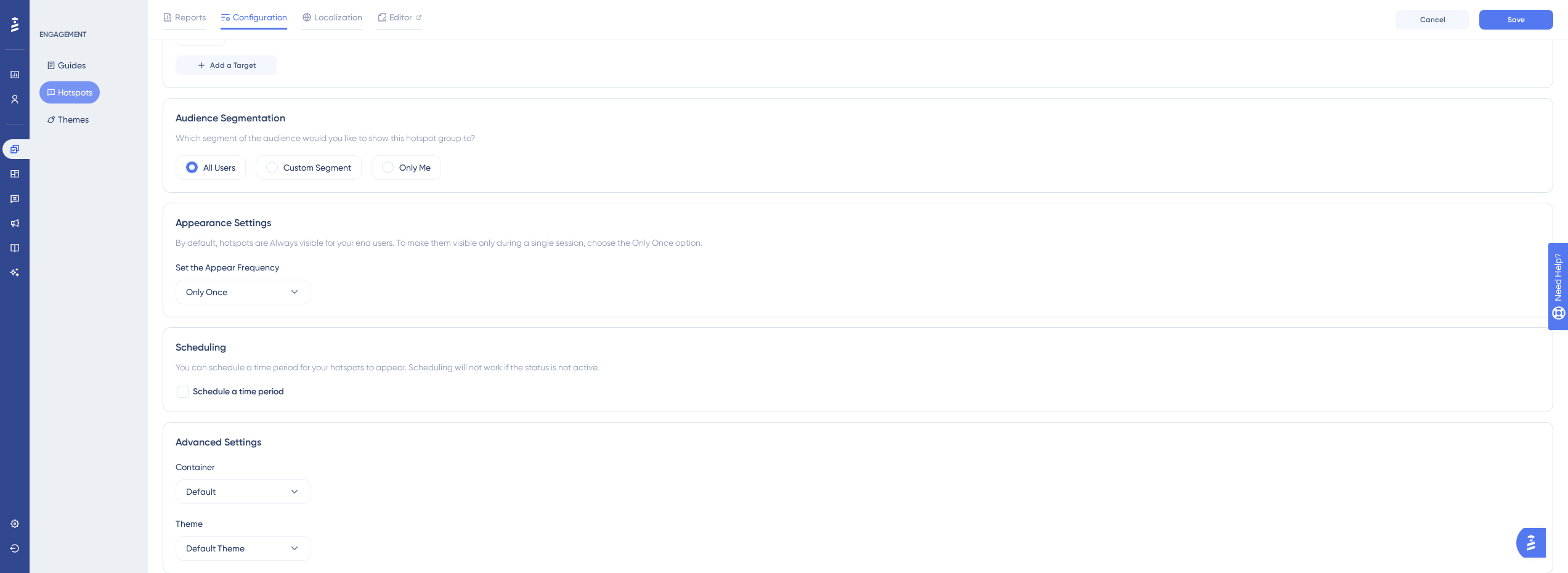
scroll to position [211, 0]
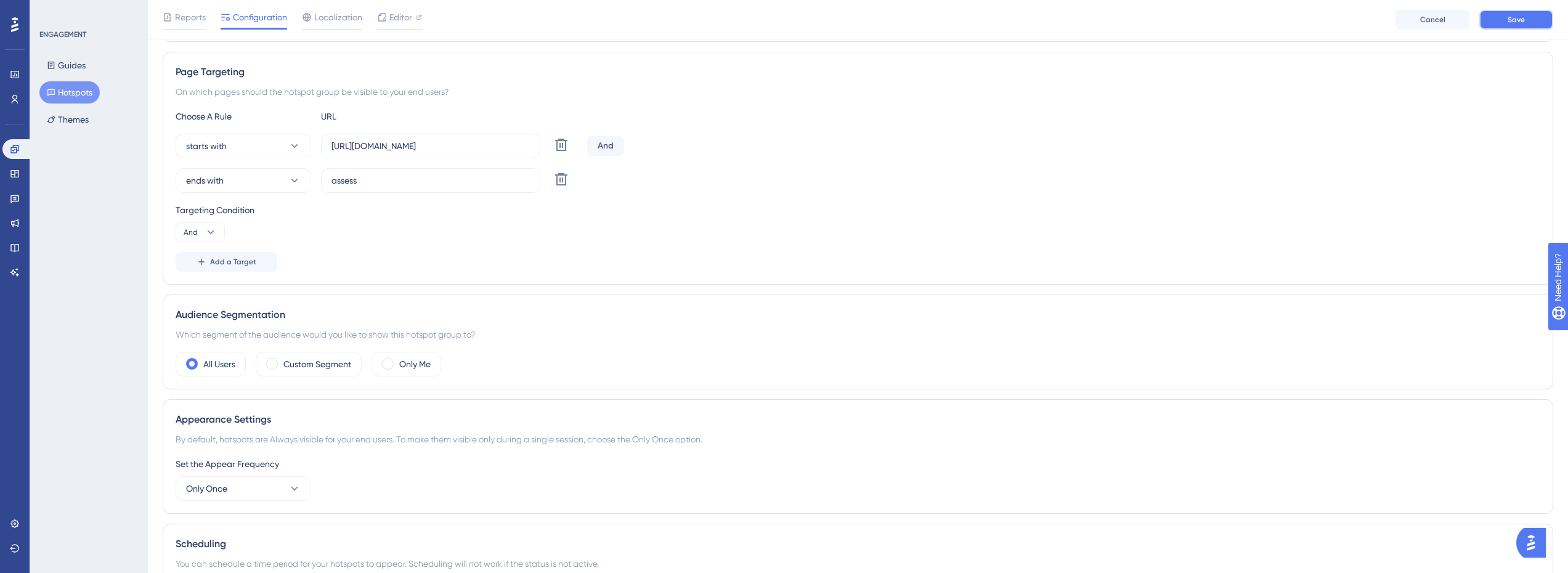
click at [1504, 17] on button "Save" at bounding box center [1516, 19] width 74 height 19
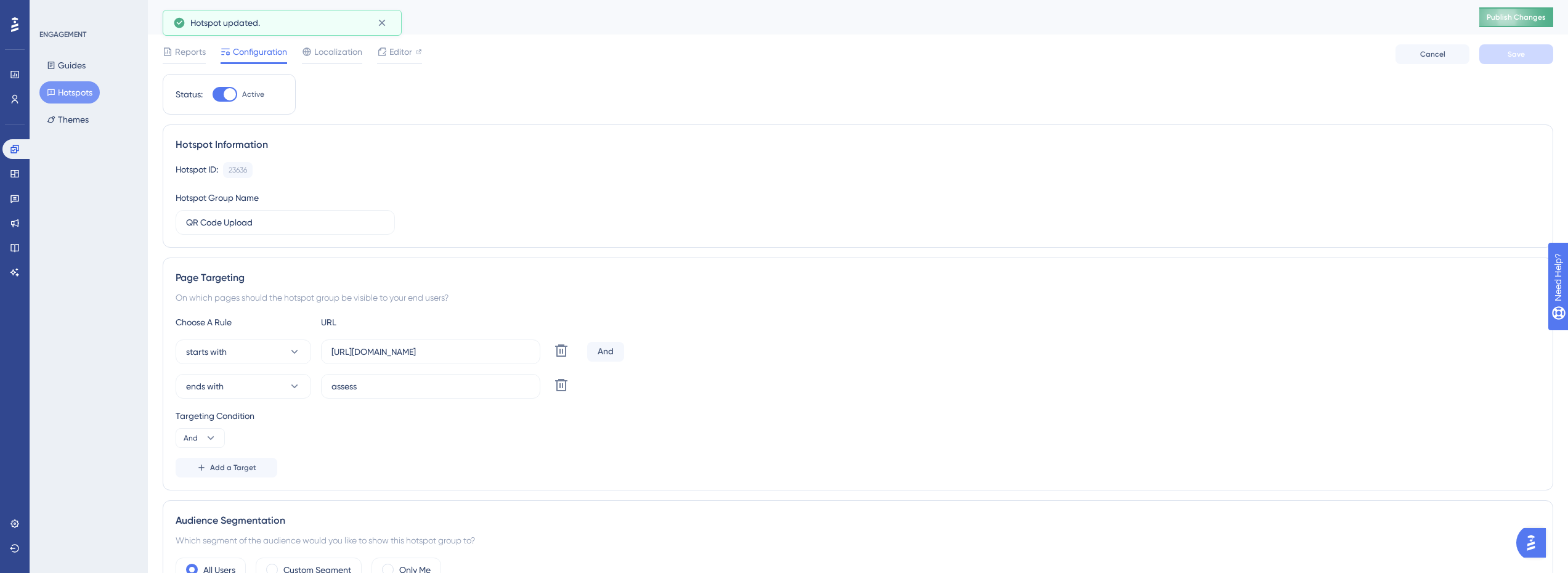
click at [1538, 19] on span "Publish Changes" at bounding box center [1516, 17] width 59 height 10
